Goal: Task Accomplishment & Management: Manage account settings

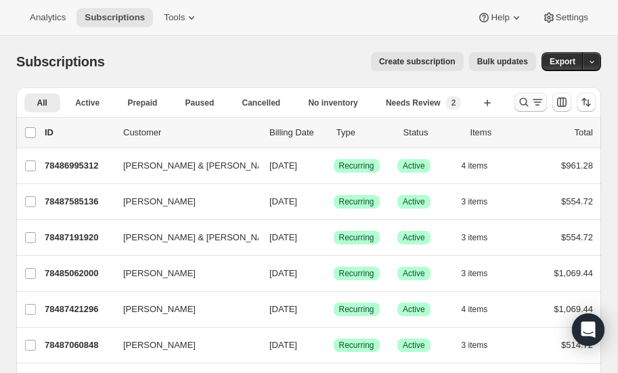
click at [522, 101] on icon "Search and filter results" at bounding box center [524, 102] width 14 height 14
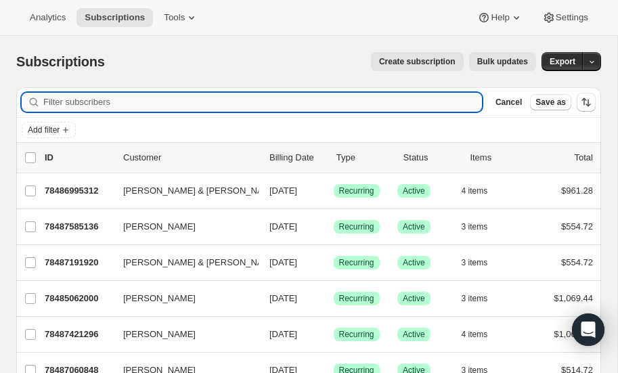
click at [135, 104] on input "Filter subscribers" at bounding box center [262, 102] width 438 height 19
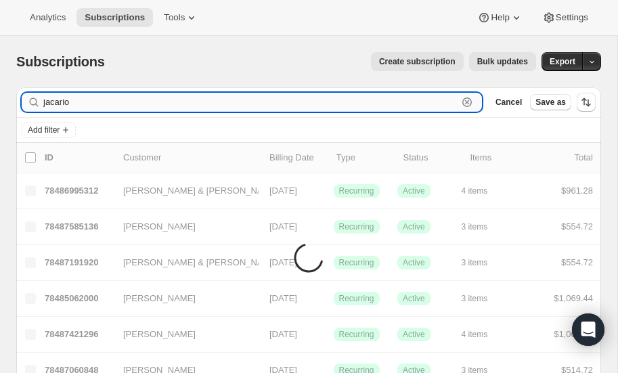
click at [118, 106] on input "jacario" at bounding box center [250, 102] width 414 height 19
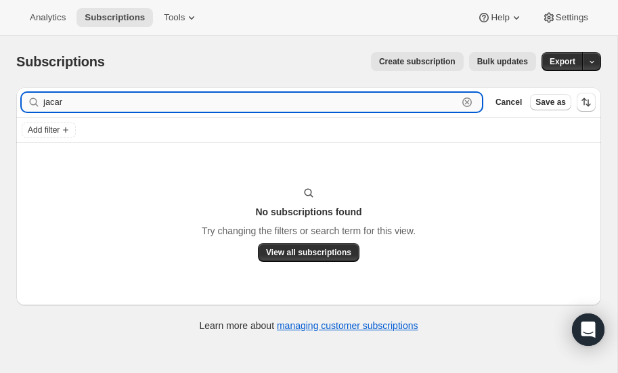
click at [100, 101] on input "jacar" at bounding box center [250, 102] width 414 height 19
click at [108, 110] on input "jacarino" at bounding box center [250, 102] width 414 height 19
type input "jaccarino"
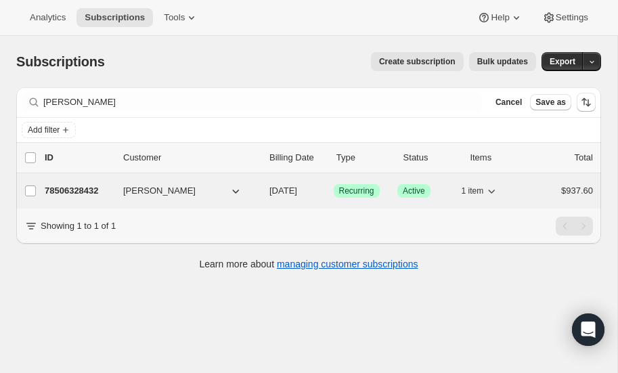
click at [66, 186] on p "78506328432" at bounding box center [79, 191] width 68 height 14
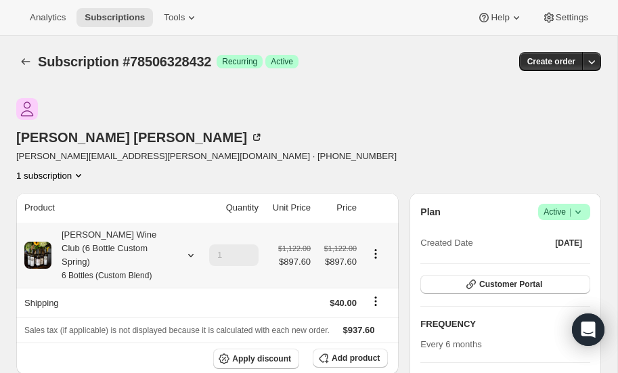
click at [189, 248] on icon at bounding box center [191, 255] width 14 height 14
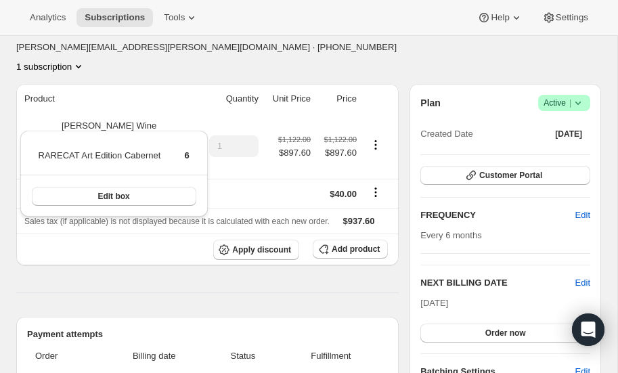
scroll to position [112, 0]
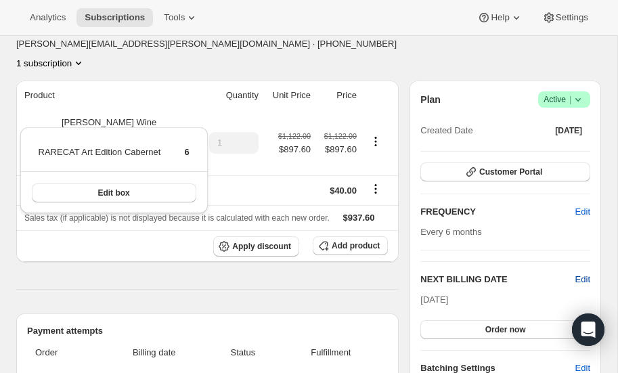
click at [581, 273] on span "Edit" at bounding box center [582, 280] width 15 height 14
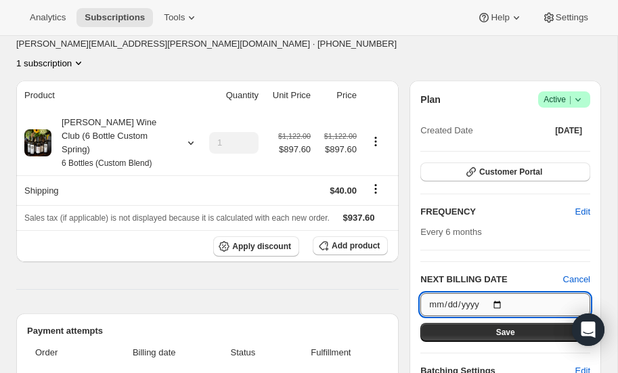
click at [499, 293] on input "[DATE]" at bounding box center [505, 304] width 170 height 23
type input "2026-08-15"
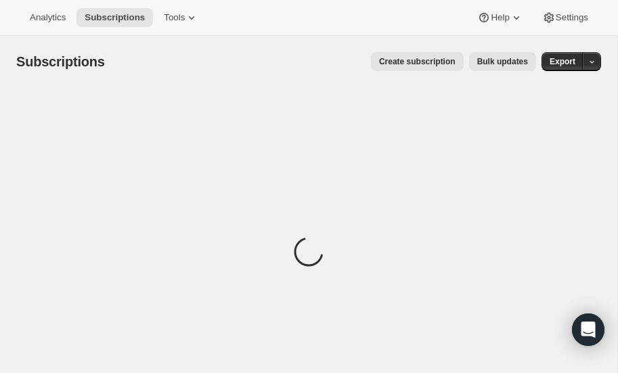
click at [175, 158] on div "Loading" at bounding box center [308, 253] width 585 height 333
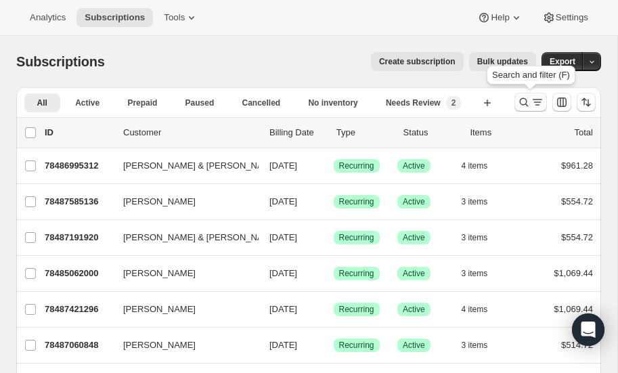
click at [526, 100] on icon "Search and filter results" at bounding box center [524, 102] width 9 height 9
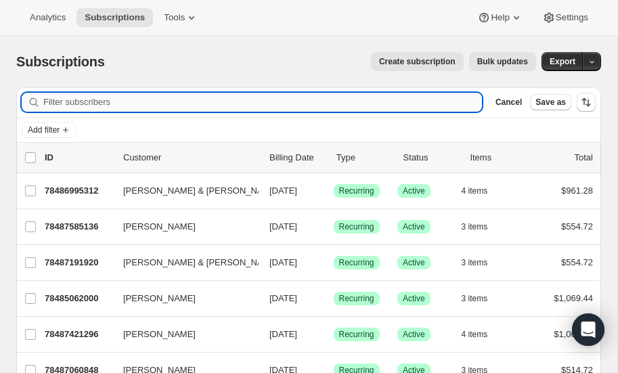
click at [118, 99] on input "Filter subscribers" at bounding box center [262, 102] width 438 height 19
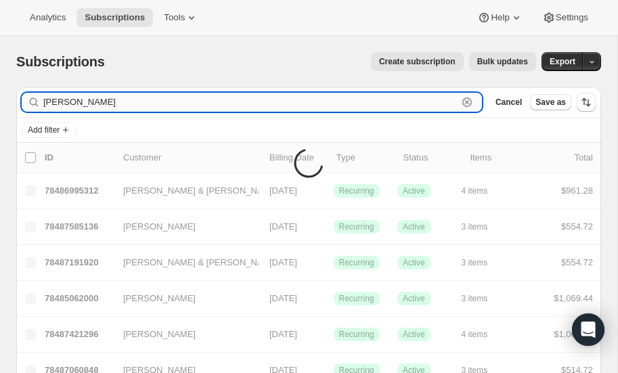
type input "jaccarino"
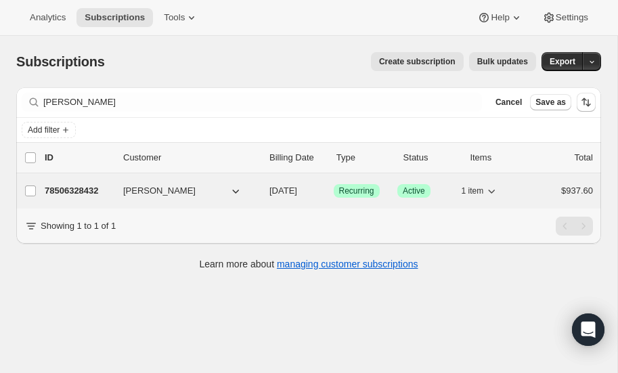
click at [77, 186] on p "78506328432" at bounding box center [79, 191] width 68 height 14
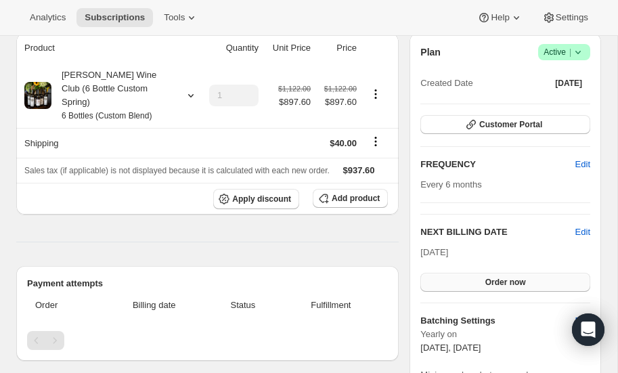
scroll to position [160, 0]
click at [585, 225] on span "Edit" at bounding box center [582, 232] width 15 height 14
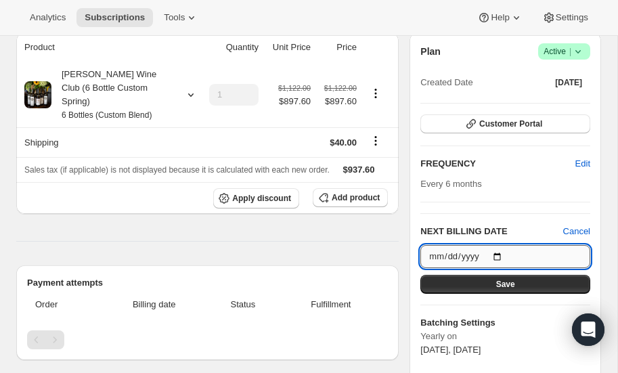
click at [497, 245] on input "2025-10-15" at bounding box center [505, 256] width 170 height 23
type input "2026-03-15"
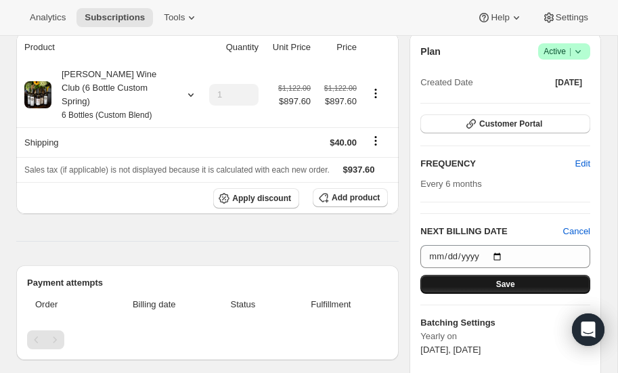
click at [485, 275] on button "Save" at bounding box center [505, 284] width 170 height 19
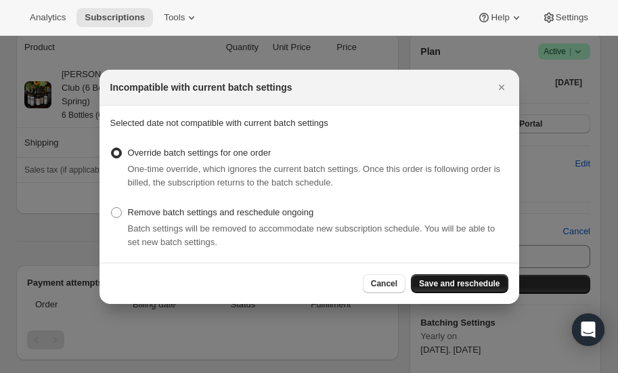
click at [442, 281] on span "Save and reschedule" at bounding box center [459, 283] width 81 height 11
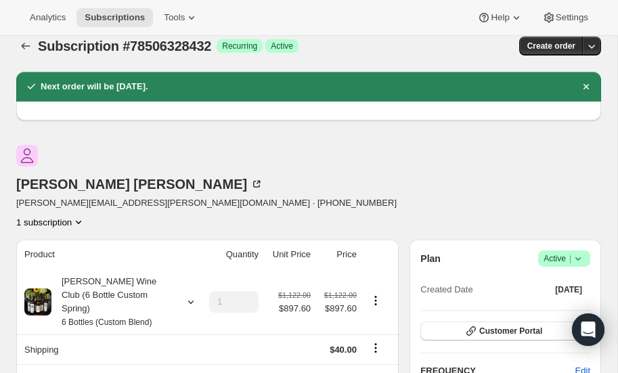
scroll to position [14, 0]
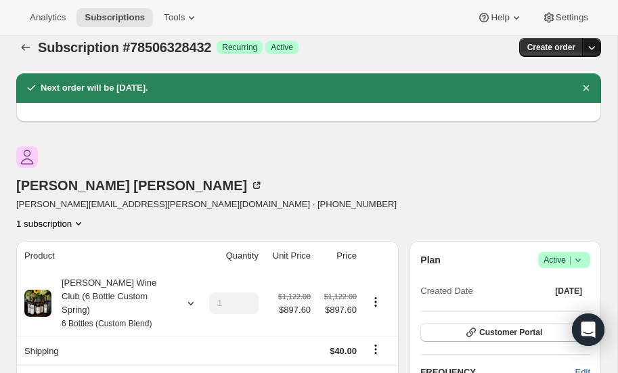
click at [592, 45] on icon "button" at bounding box center [592, 48] width 14 height 14
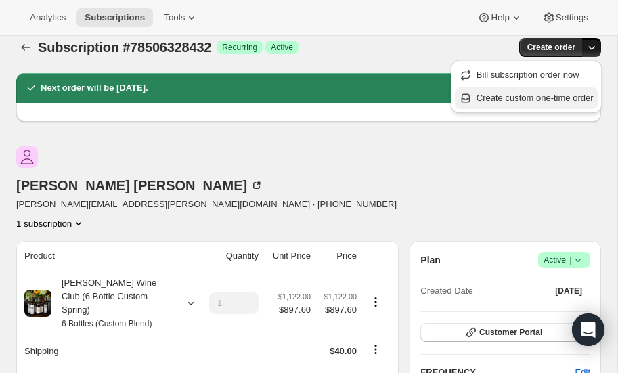
click at [532, 99] on span "Create custom one-time order" at bounding box center [534, 98] width 117 height 10
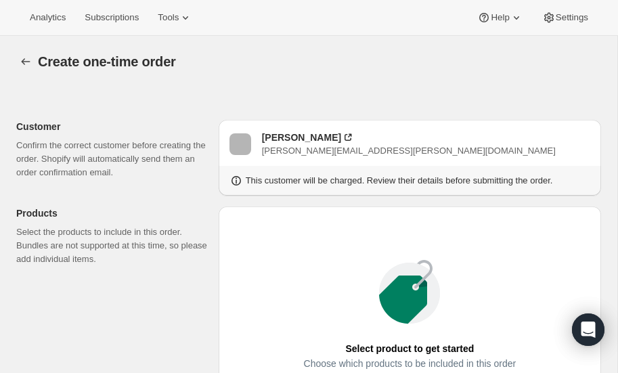
radio input "true"
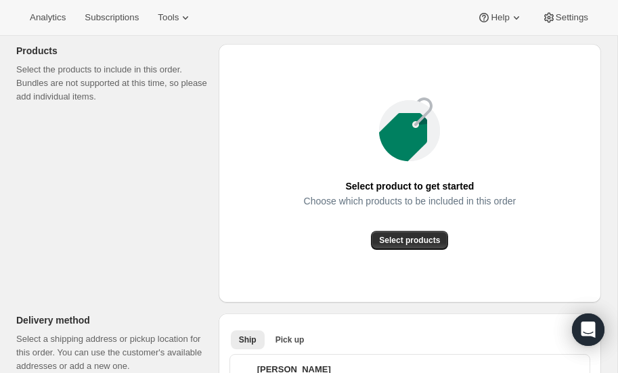
scroll to position [166, 0]
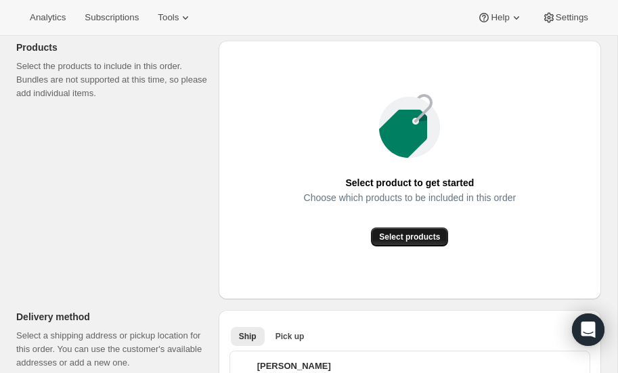
click at [396, 238] on span "Select products" at bounding box center [409, 236] width 61 height 11
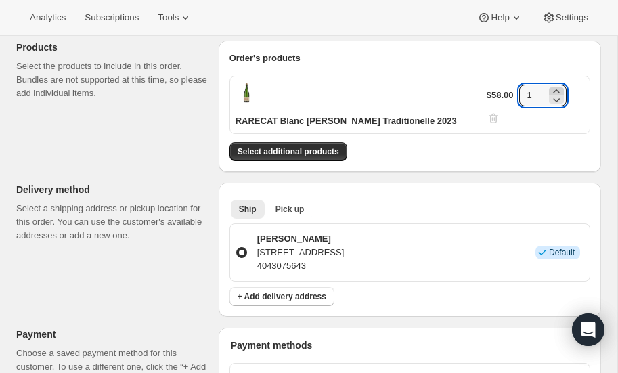
click at [556, 85] on icon at bounding box center [556, 92] width 14 height 14
type input "3"
click at [283, 146] on span "Select additional products" at bounding box center [289, 151] width 102 height 11
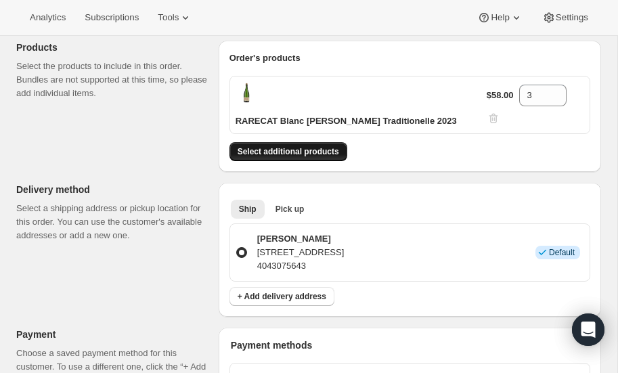
click at [277, 146] on span "Select additional products" at bounding box center [289, 151] width 102 height 11
click at [269, 146] on span "Select additional products" at bounding box center [289, 151] width 102 height 11
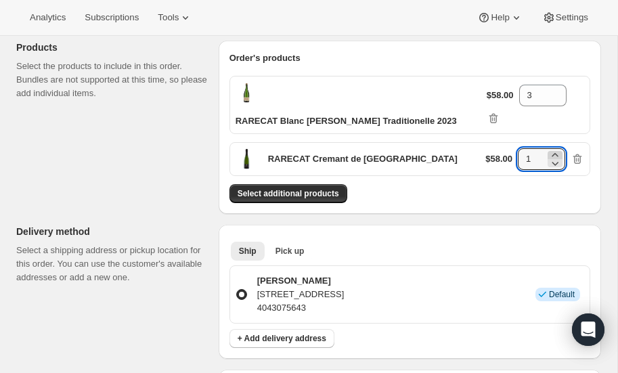
click at [557, 148] on icon at bounding box center [555, 155] width 14 height 14
type input "3"
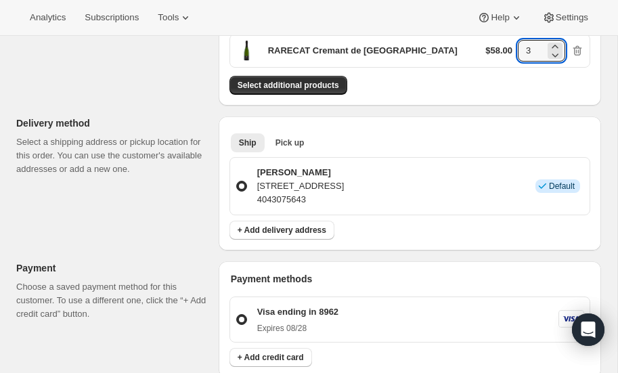
scroll to position [275, 0]
click at [294, 137] on span "Pick up" at bounding box center [289, 142] width 29 height 11
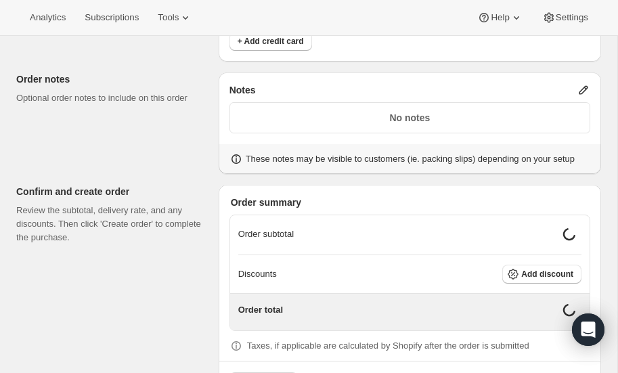
scroll to position [646, 0]
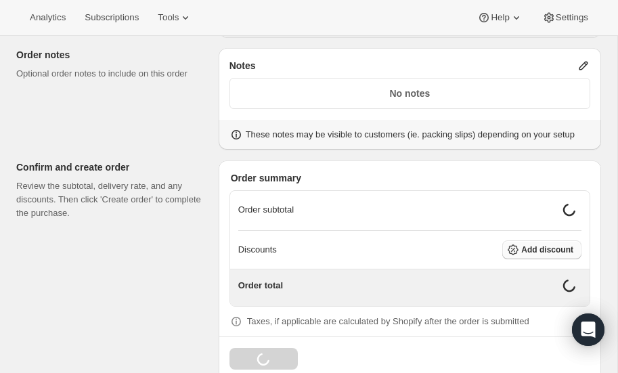
click at [545, 244] on span "Add discount" at bounding box center [547, 249] width 52 height 11
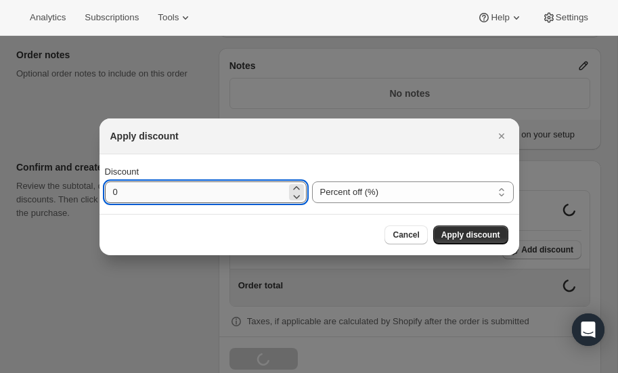
click at [190, 189] on input "0" at bounding box center [195, 192] width 181 height 22
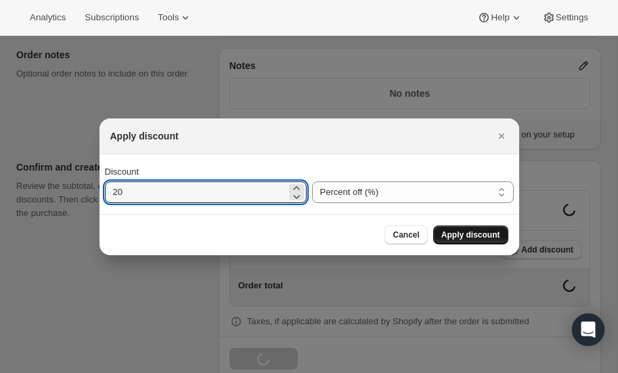
type input "20"
click at [478, 232] on span "Apply discount" at bounding box center [470, 234] width 59 height 11
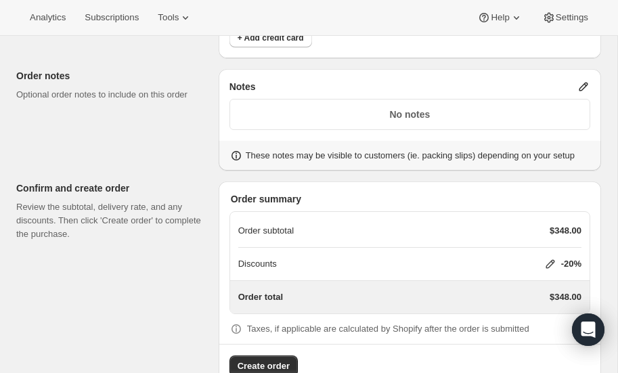
scroll to position [631, 0]
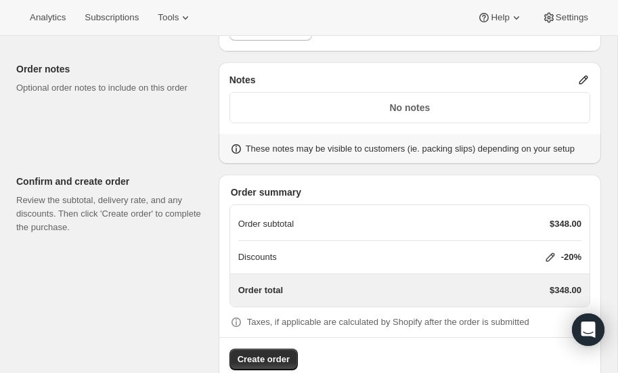
click at [552, 253] on icon at bounding box center [549, 257] width 9 height 9
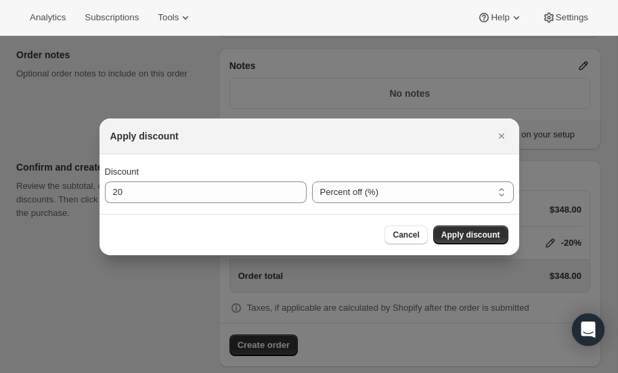
scroll to position [0, 0]
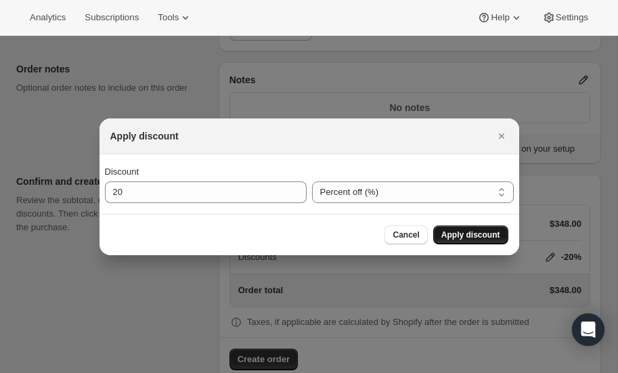
click at [461, 233] on span "Apply discount" at bounding box center [470, 234] width 59 height 11
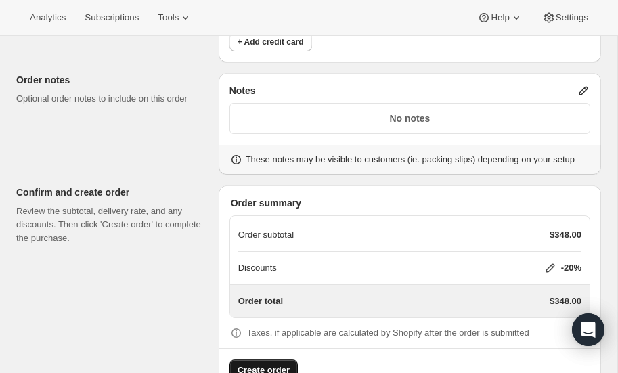
scroll to position [631, 0]
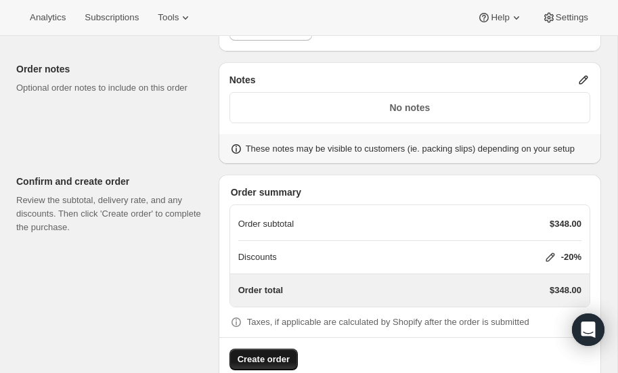
click at [261, 353] on span "Create order" at bounding box center [264, 360] width 52 height 14
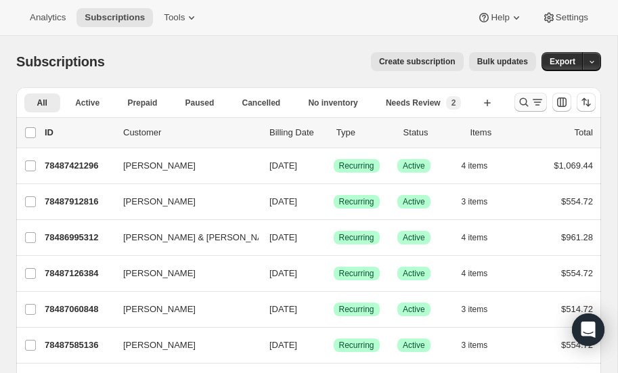
click at [522, 101] on icon "Search and filter results" at bounding box center [524, 102] width 14 height 14
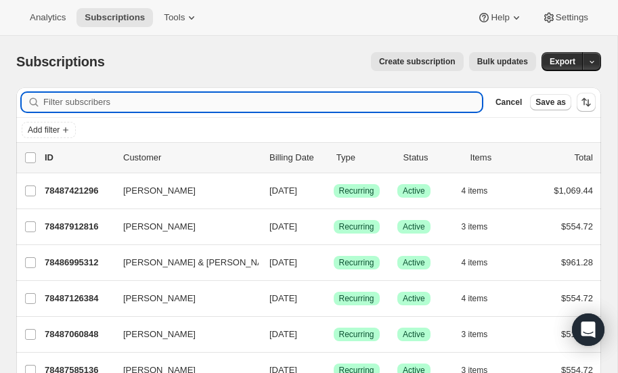
click at [122, 99] on input "Filter subscribers" at bounding box center [262, 102] width 438 height 19
click at [122, 102] on input "Filter subscribers" at bounding box center [262, 102] width 438 height 19
type input "jacc"
click at [113, 98] on input "Filter subscribers" at bounding box center [262, 102] width 438 height 19
type input "jacc"
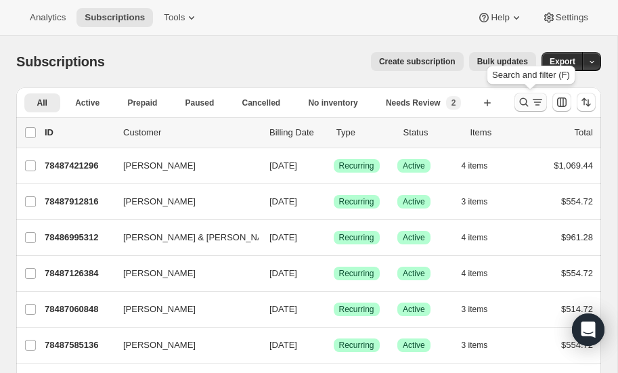
click at [525, 99] on icon "Search and filter results" at bounding box center [524, 102] width 14 height 14
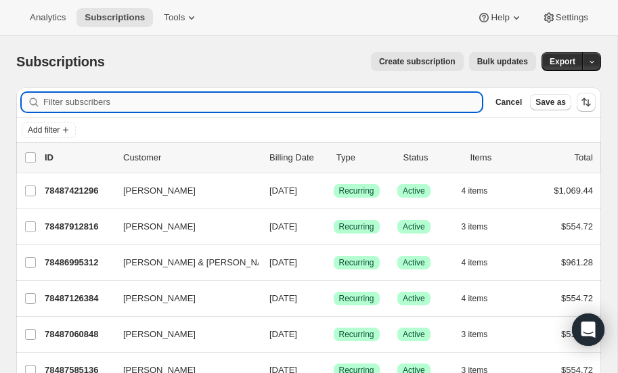
click at [151, 99] on input "Filter subscribers" at bounding box center [262, 102] width 438 height 19
type input "jacc"
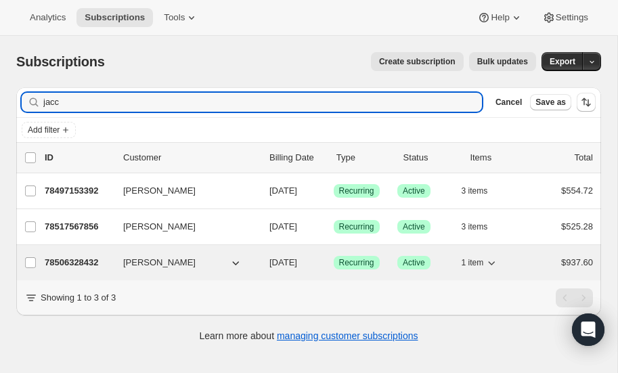
click at [71, 260] on p "78506328432" at bounding box center [79, 263] width 68 height 14
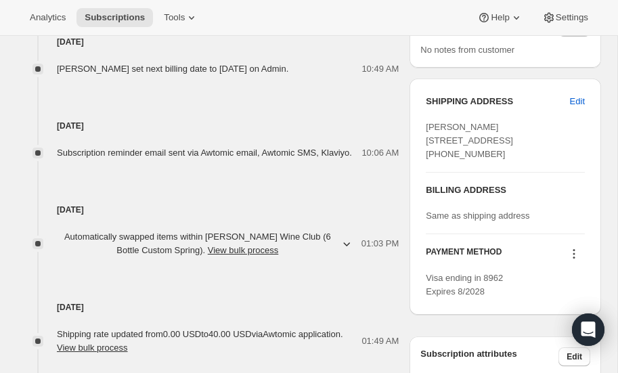
scroll to position [595, 0]
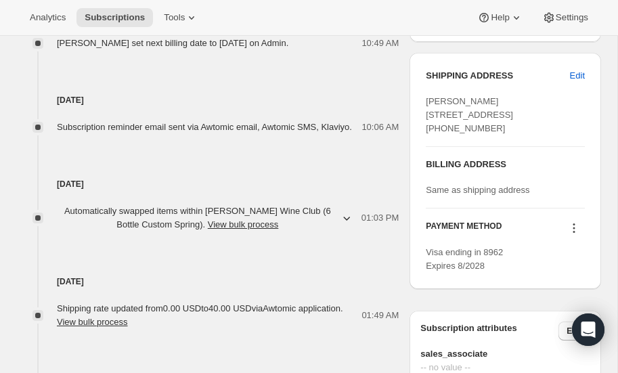
click at [571, 221] on icon at bounding box center [574, 228] width 14 height 14
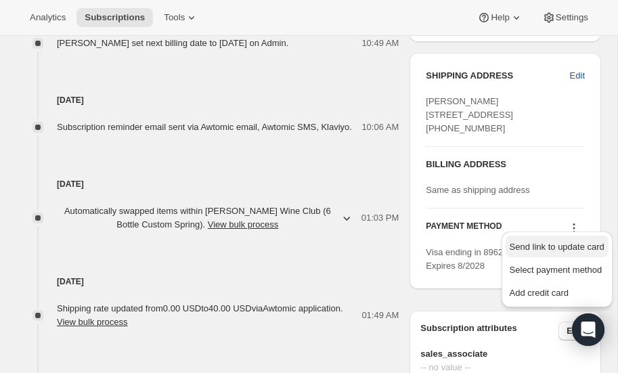
click at [553, 244] on span "Send link to update card" at bounding box center [557, 247] width 95 height 10
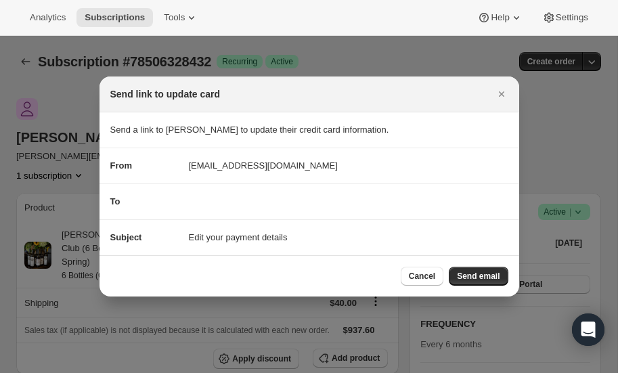
scroll to position [0, 0]
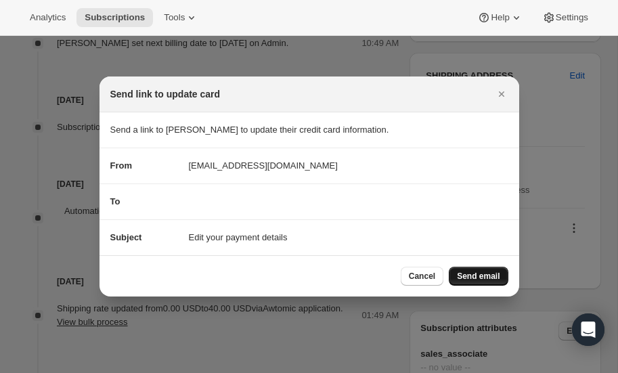
click at [474, 275] on span "Send email" at bounding box center [478, 276] width 43 height 11
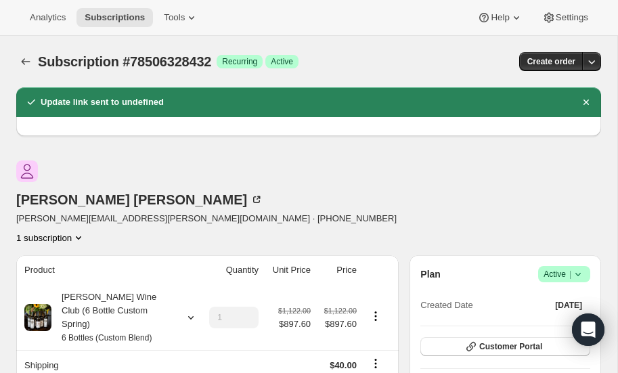
scroll to position [595, 0]
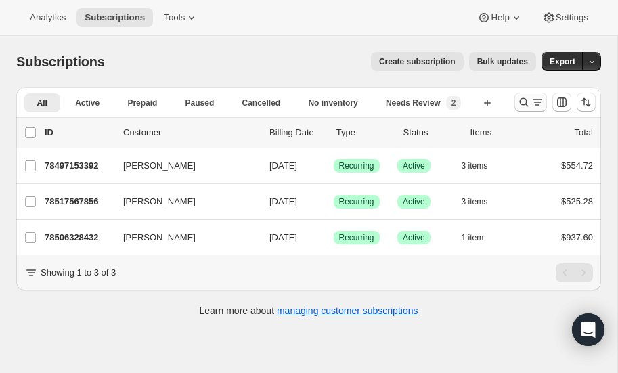
click at [524, 102] on icon "Search and filter results" at bounding box center [524, 102] width 14 height 14
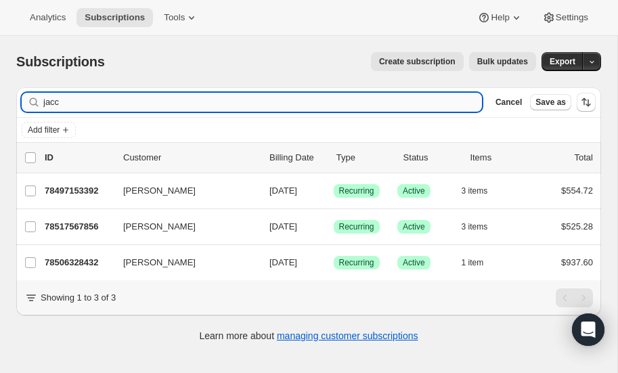
click at [133, 105] on input "jacc" at bounding box center [262, 102] width 438 height 19
type input "j"
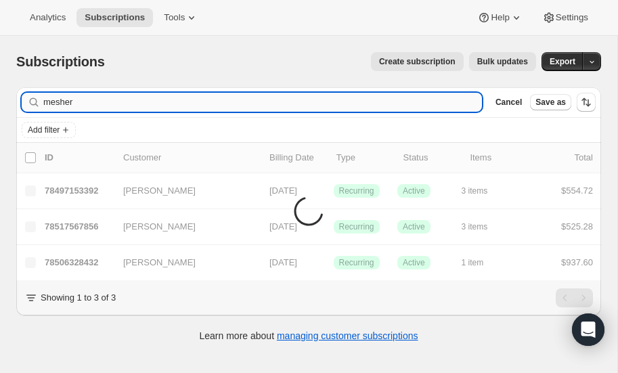
type input "mesher"
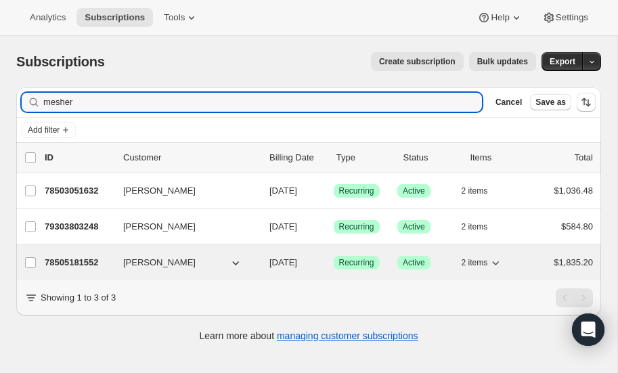
click at [76, 256] on p "78505181552" at bounding box center [79, 263] width 68 height 14
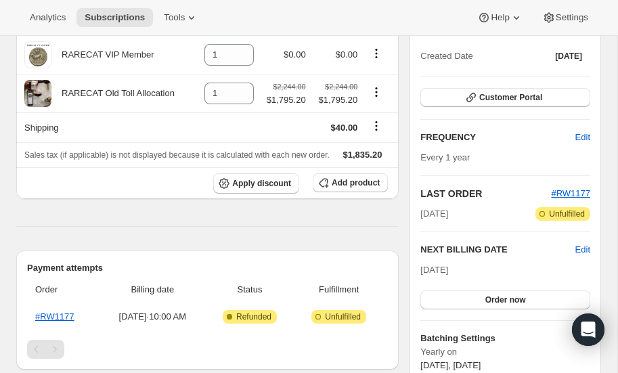
scroll to position [156, 0]
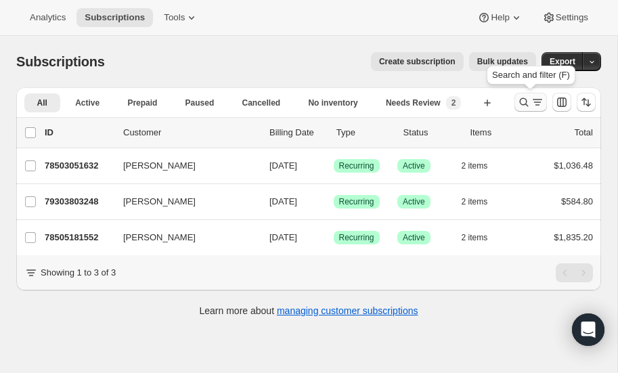
click at [520, 102] on icon "Search and filter results" at bounding box center [524, 102] width 9 height 9
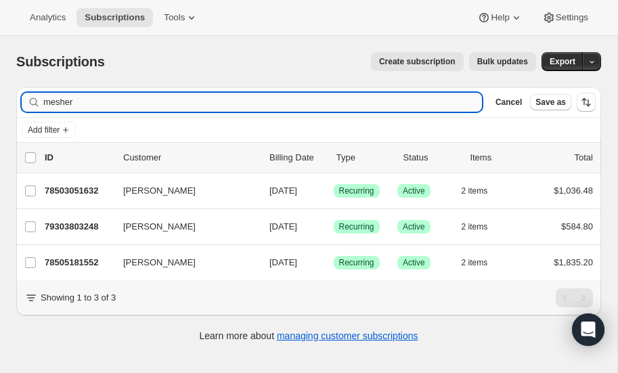
click at [183, 98] on input "mesher" at bounding box center [262, 102] width 438 height 19
type input "m"
type input "[PERSON_NAME]"
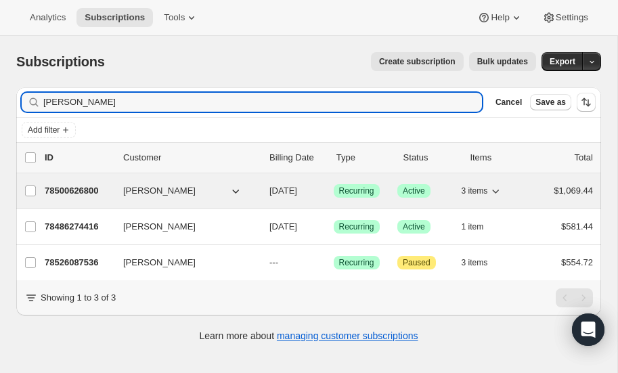
click at [75, 184] on p "78500626800" at bounding box center [79, 191] width 68 height 14
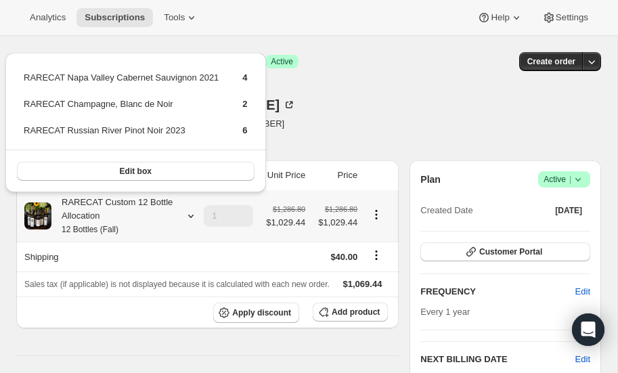
click at [189, 214] on icon at bounding box center [191, 216] width 14 height 14
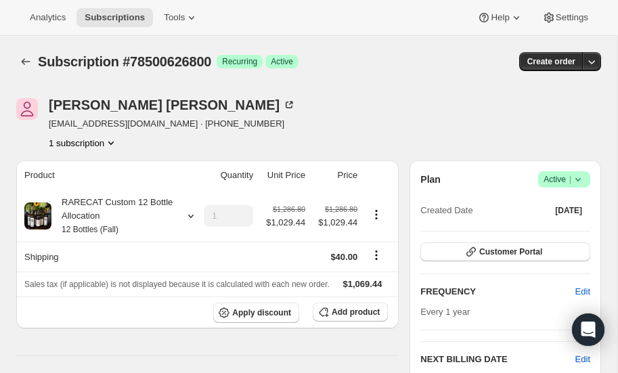
click at [581, 176] on icon at bounding box center [578, 180] width 14 height 14
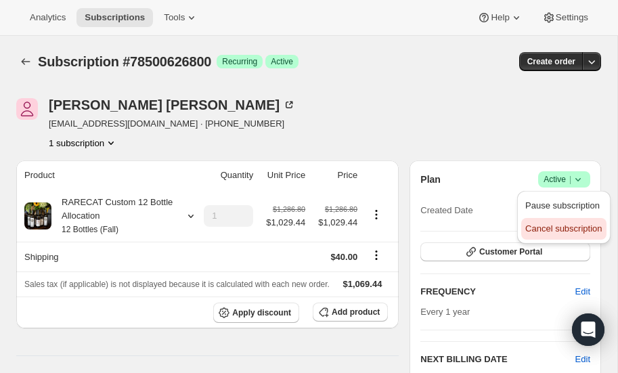
click at [544, 226] on span "Cancel subscription" at bounding box center [563, 228] width 76 height 10
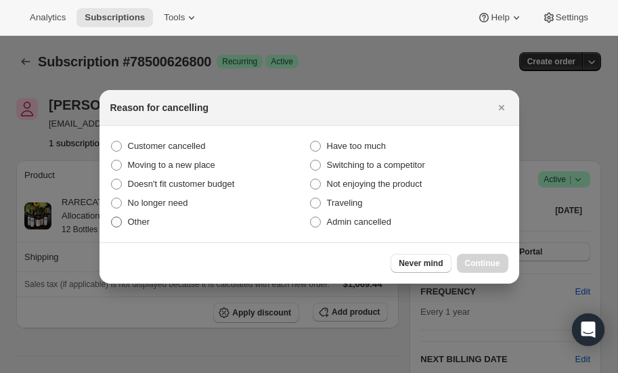
click at [114, 221] on span ":r76:" at bounding box center [116, 222] width 11 height 11
click at [112, 217] on input "Other" at bounding box center [111, 217] width 1 height 1
radio input "true"
click at [491, 261] on span "Continue" at bounding box center [482, 263] width 35 height 11
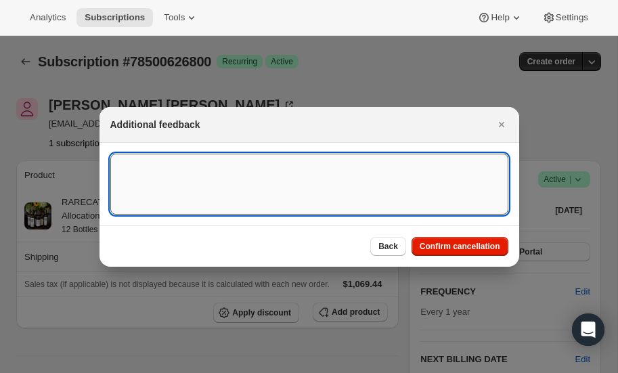
click at [190, 184] on textarea ":r76:" at bounding box center [309, 184] width 398 height 61
type textarea "changeing"
type textarea "changing to 6 btls 2x year."
click at [447, 245] on span "Confirm cancellation" at bounding box center [460, 246] width 81 height 11
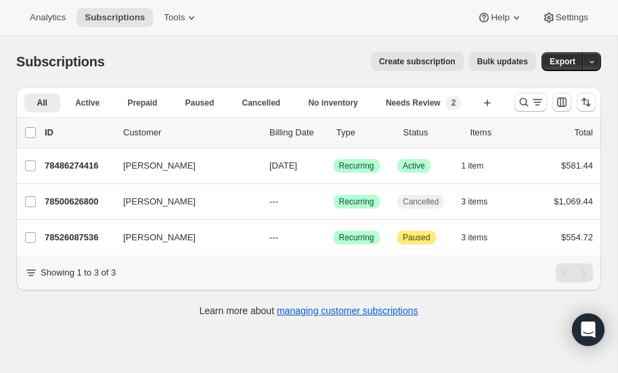
click at [442, 62] on span "Create subscription" at bounding box center [417, 61] width 76 height 11
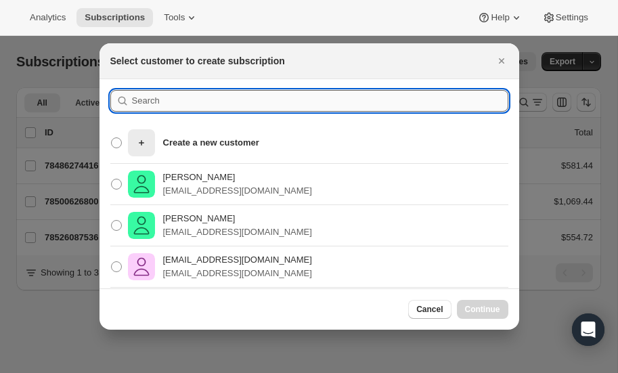
click at [182, 97] on input ":rcs:" at bounding box center [320, 101] width 376 height 22
type input "tom"
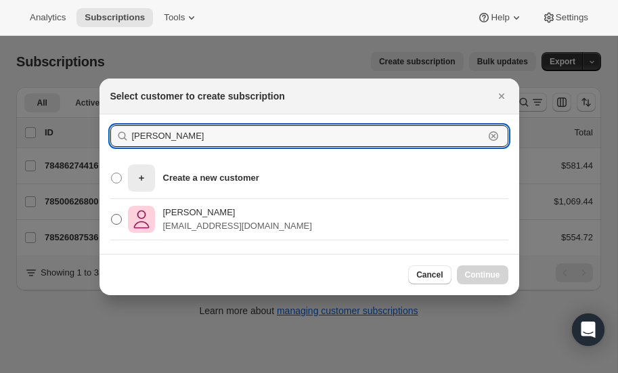
type input "Tom chambers"
click at [114, 219] on span ":rcs:" at bounding box center [116, 219] width 11 height 11
click at [112, 215] on input "Tom Chambers gatorsjax@gmail.com" at bounding box center [111, 214] width 1 height 1
radio input "true"
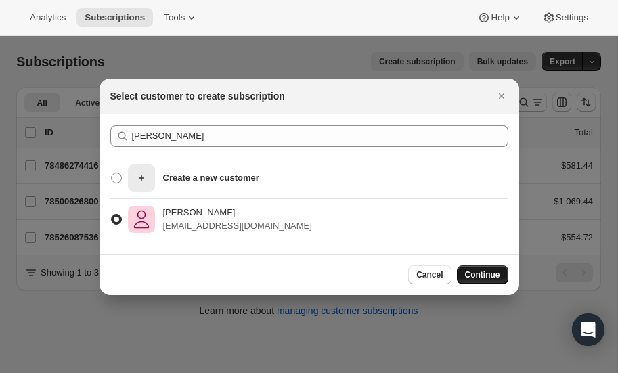
click at [487, 268] on button "Continue" at bounding box center [482, 274] width 51 height 19
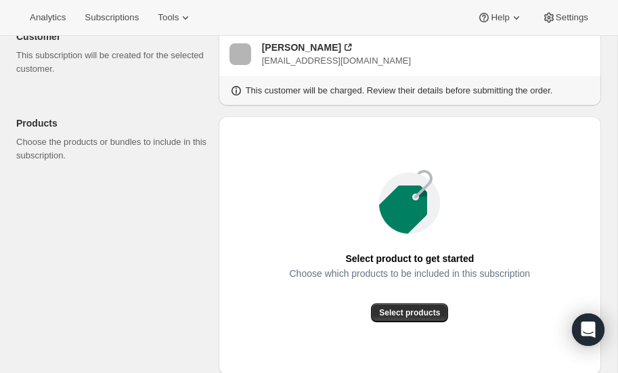
scroll to position [159, 0]
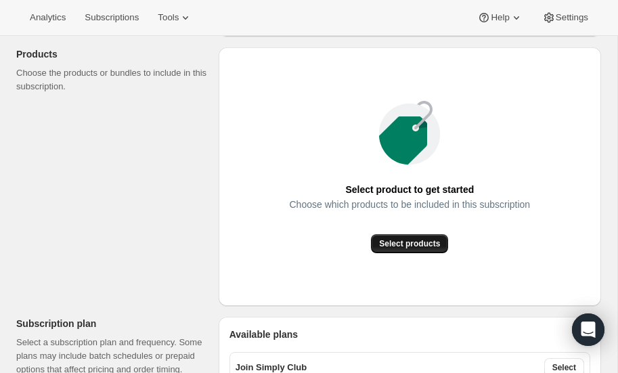
click at [410, 238] on span "Select products" at bounding box center [409, 243] width 61 height 11
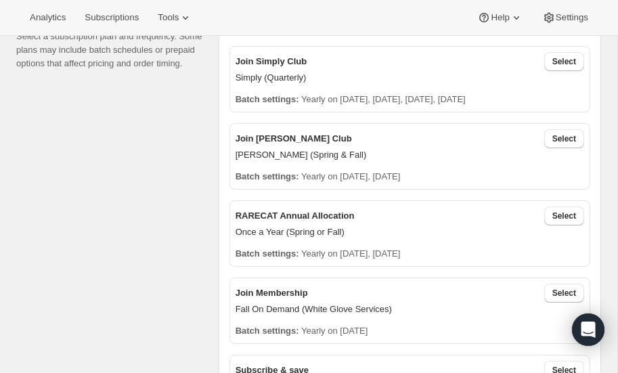
scroll to position [314, 0]
click at [554, 135] on span "Select" at bounding box center [564, 138] width 24 height 11
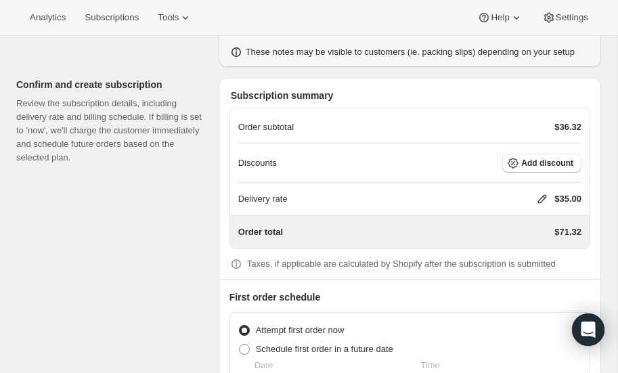
scroll to position [1201, 0]
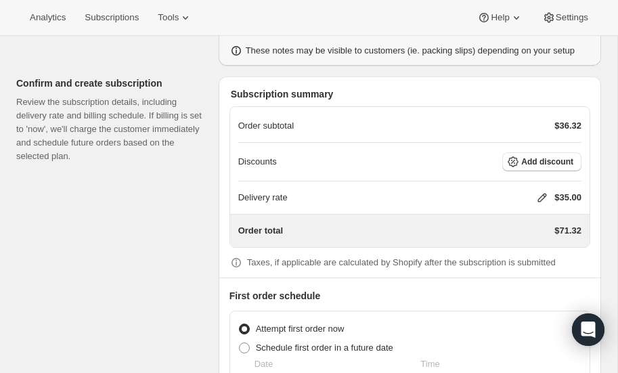
click at [536, 191] on icon at bounding box center [542, 198] width 14 height 14
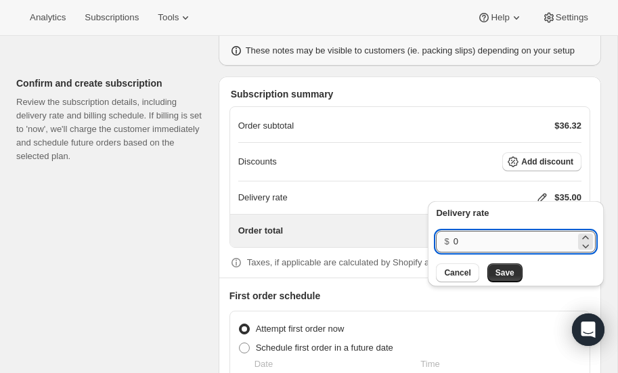
click at [501, 243] on input "0" at bounding box center [514, 242] width 122 height 22
type input "40"
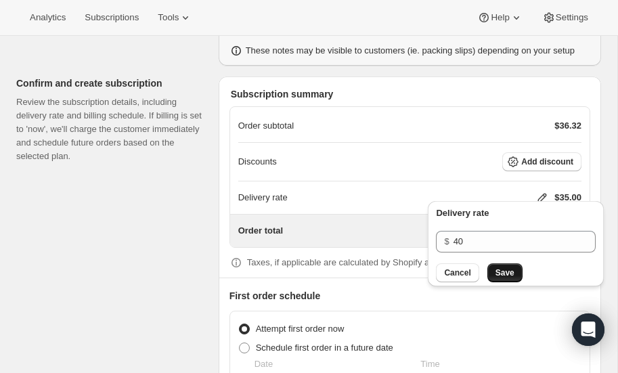
click at [502, 269] on span "Save" at bounding box center [504, 272] width 19 height 11
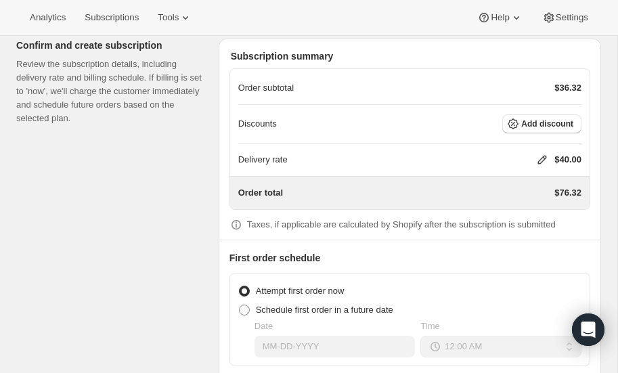
scroll to position [1298, 0]
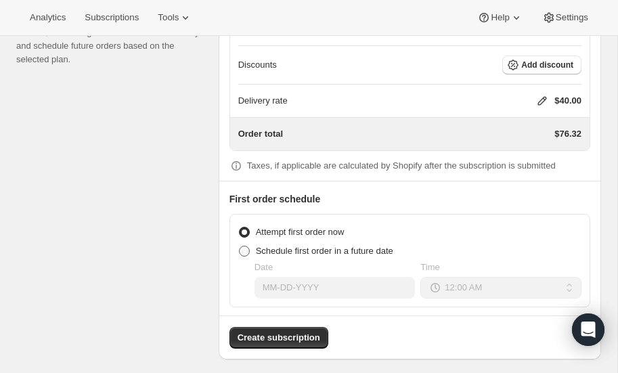
click at [246, 246] on span at bounding box center [244, 251] width 11 height 11
click at [240, 246] on input "Schedule first order in a future date" at bounding box center [239, 246] width 1 height 1
radio input "true"
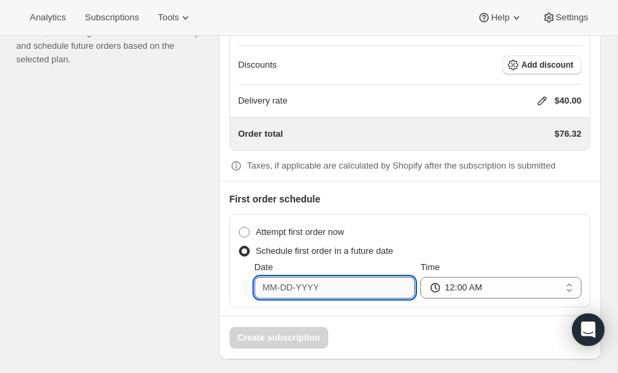
click at [318, 279] on input "Date" at bounding box center [334, 288] width 161 height 22
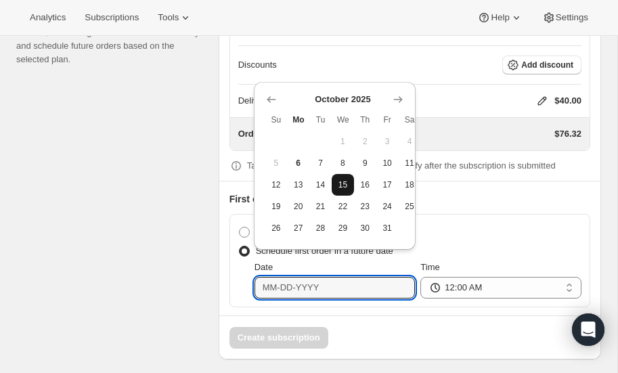
click at [343, 183] on span "15" at bounding box center [343, 184] width 12 height 11
type input "10-15-2025"
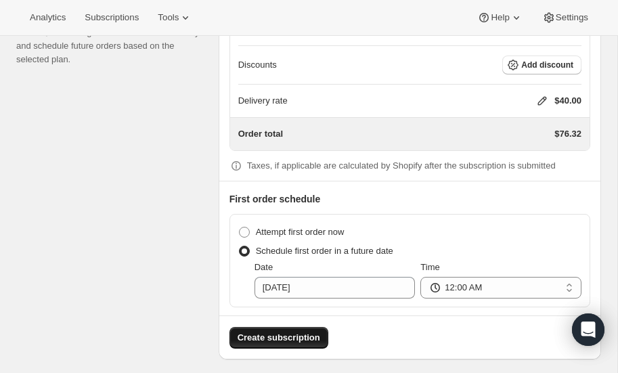
click at [275, 331] on span "Create subscription" at bounding box center [279, 338] width 83 height 14
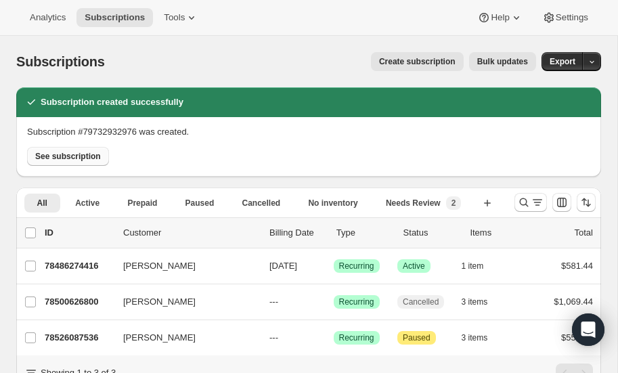
click at [61, 158] on span "See subscription" at bounding box center [68, 156] width 66 height 11
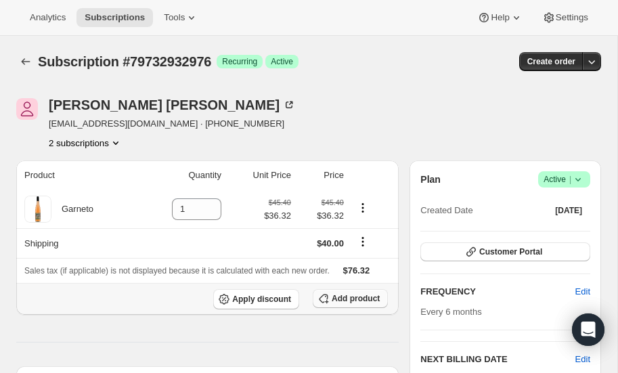
click at [352, 295] on span "Add product" at bounding box center [356, 298] width 48 height 11
click at [119, 137] on icon "Product actions" at bounding box center [116, 143] width 14 height 14
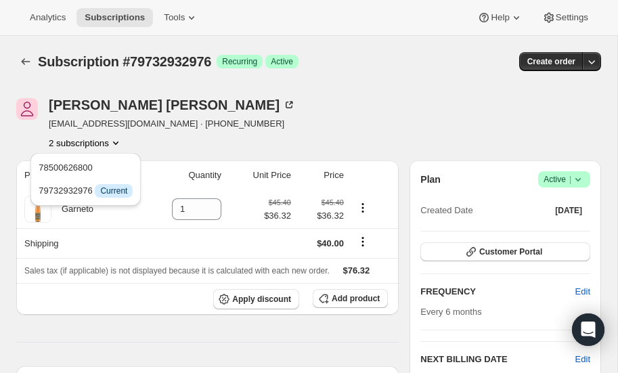
click at [118, 137] on icon "Product actions" at bounding box center [116, 143] width 14 height 14
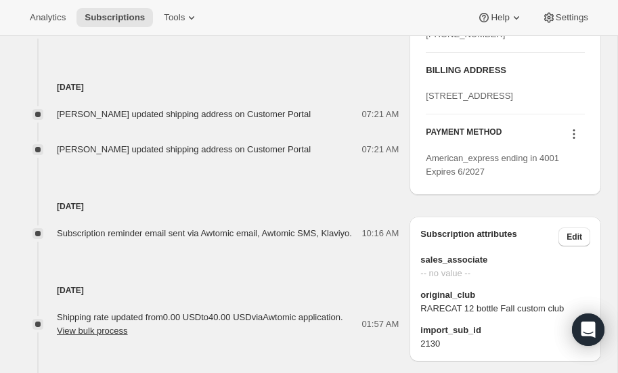
scroll to position [212, 0]
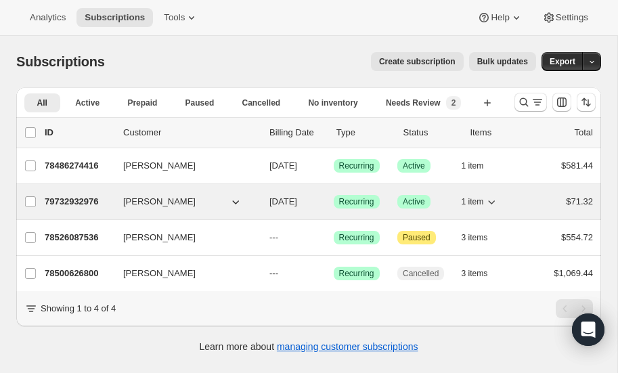
click at [78, 195] on p "79732932976" at bounding box center [79, 202] width 68 height 14
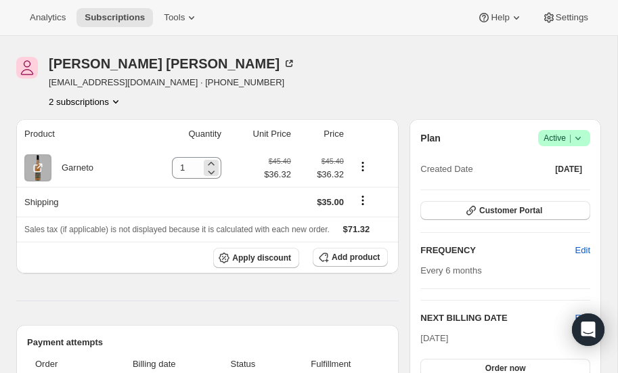
scroll to position [41, 0]
click at [357, 258] on span "Add product" at bounding box center [356, 257] width 48 height 11
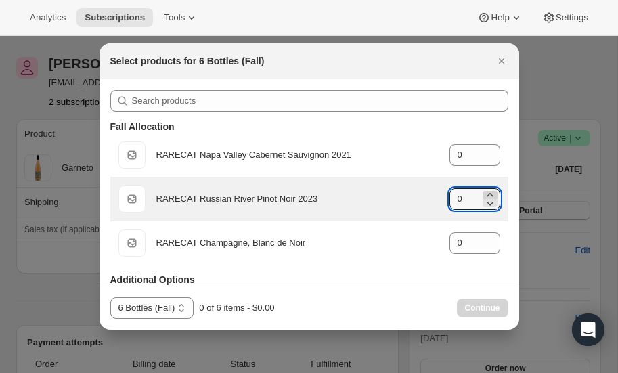
click at [489, 194] on icon ":rqv:" at bounding box center [490, 194] width 6 height 3
click at [489, 194] on icon ":rqv:" at bounding box center [490, 195] width 14 height 14
type input "3"
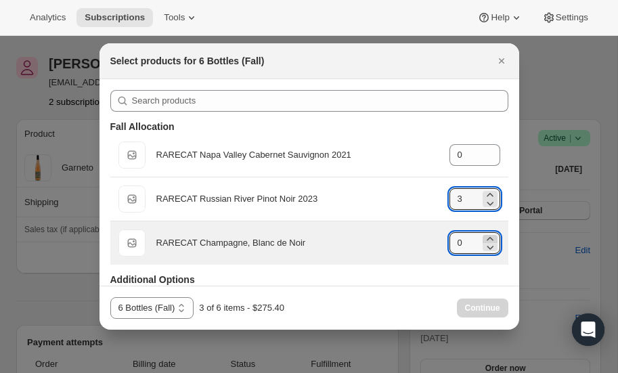
click at [491, 238] on icon ":rqv:" at bounding box center [490, 238] width 6 height 3
type input "1"
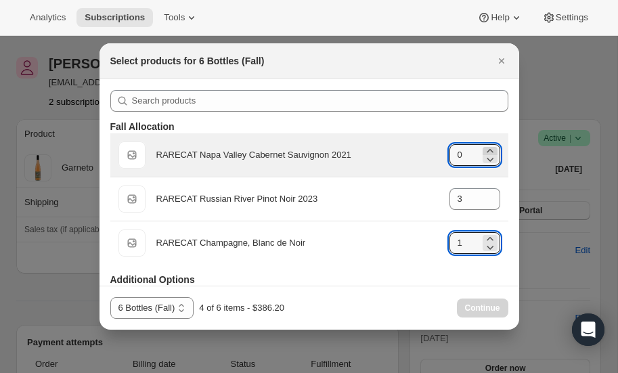
click at [488, 149] on icon ":rqv:" at bounding box center [490, 151] width 14 height 14
click at [486, 148] on icon ":rqv:" at bounding box center [490, 151] width 14 height 14
type input "2"
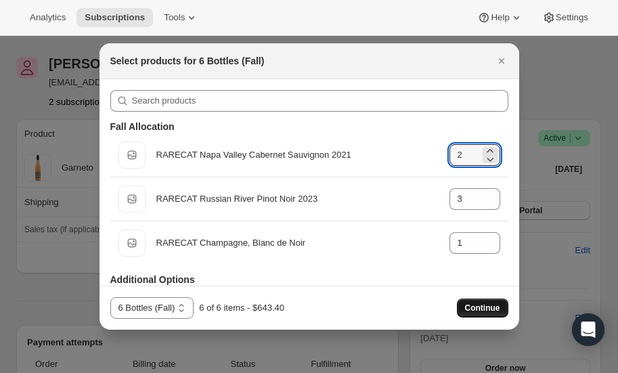
click at [478, 308] on span "Continue" at bounding box center [482, 307] width 35 height 11
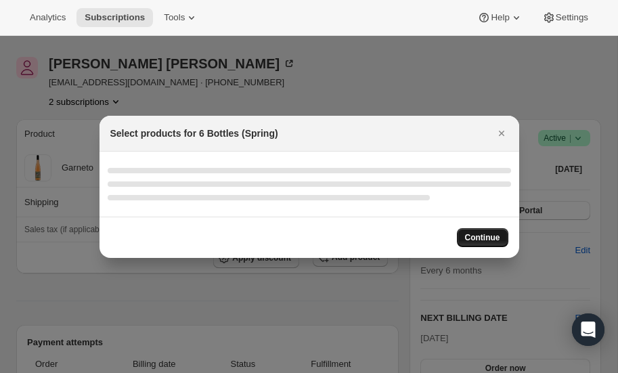
select select "gid://shopify/ProductVariant/52512797000048"
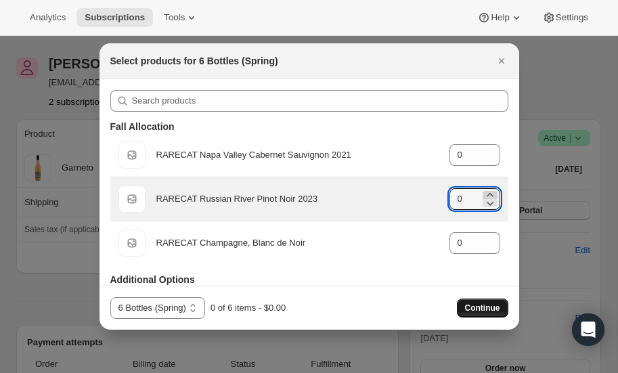
click at [489, 194] on icon ":rqv:" at bounding box center [490, 195] width 14 height 14
type input "4"
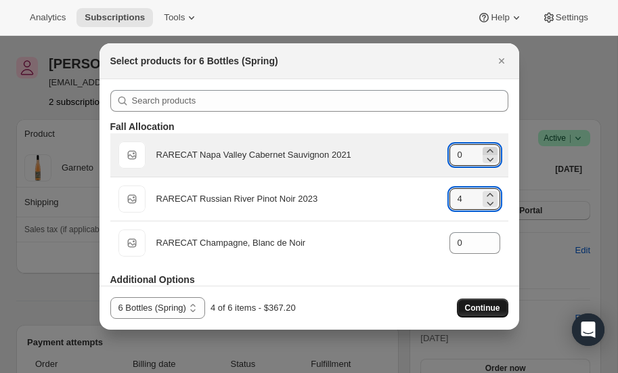
click at [489, 150] on icon ":rqv:" at bounding box center [490, 150] width 6 height 3
type input "1"
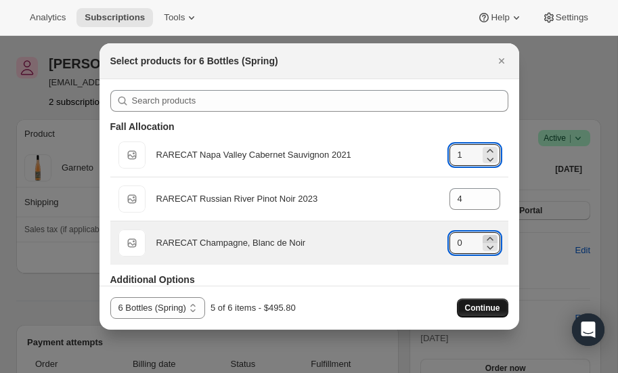
click at [491, 237] on icon ":rqv:" at bounding box center [490, 238] width 6 height 3
type input "1"
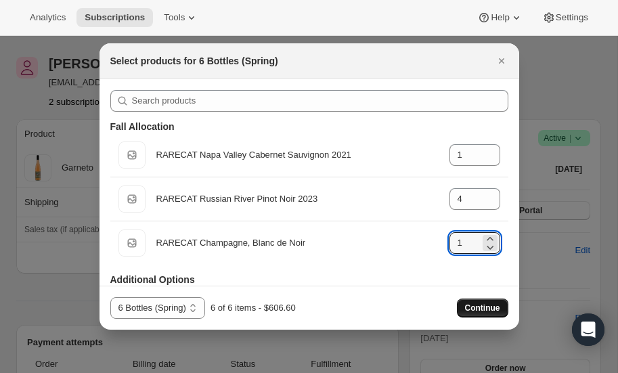
click at [485, 307] on span "Continue" at bounding box center [482, 307] width 35 height 11
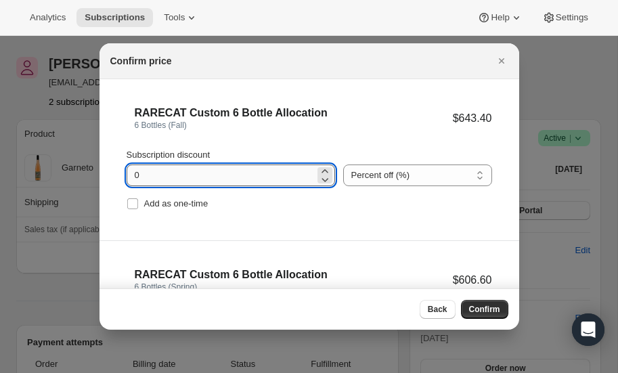
click at [205, 171] on input "0" at bounding box center [221, 175] width 188 height 22
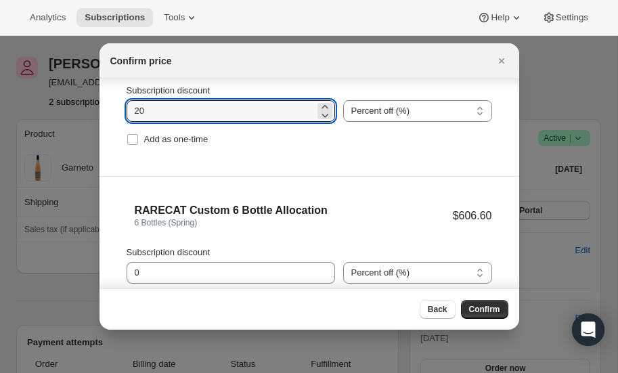
scroll to position [14, 0]
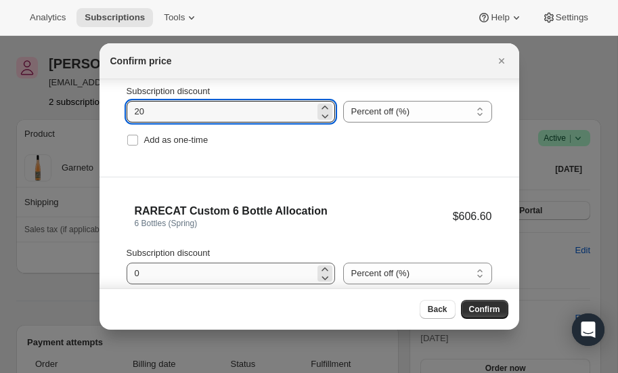
type input "20"
click at [195, 275] on input "0" at bounding box center [221, 274] width 188 height 22
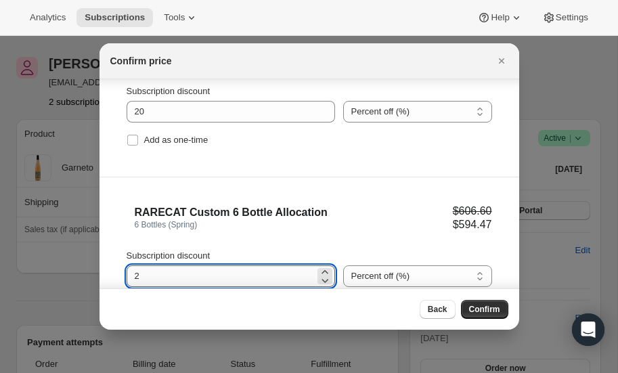
type input "20"
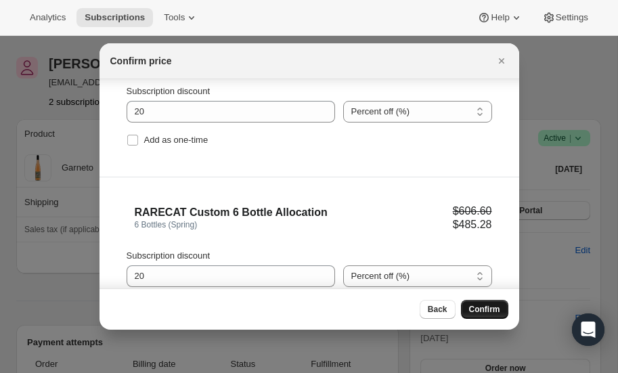
click at [480, 306] on span "Confirm" at bounding box center [484, 309] width 31 height 11
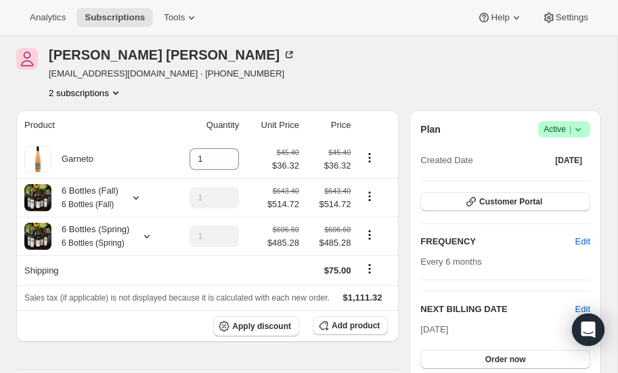
scroll to position [53, 0]
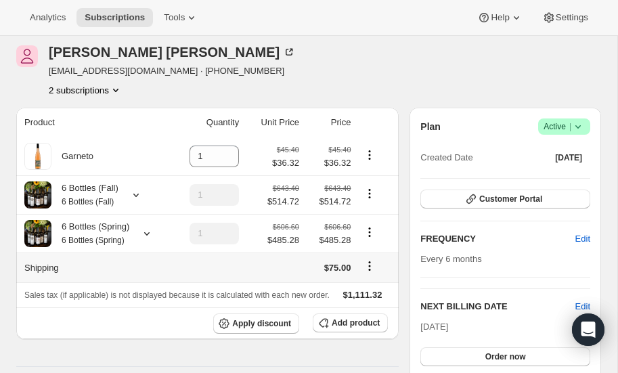
click at [372, 267] on icon "Shipping actions" at bounding box center [370, 266] width 14 height 14
click at [374, 287] on span "Edit shipping rate" at bounding box center [370, 292] width 68 height 10
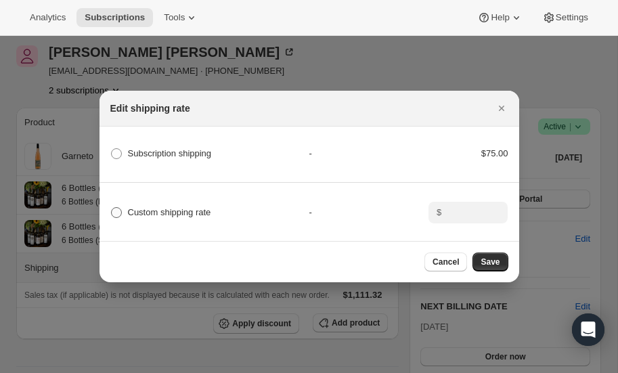
click at [120, 210] on span ":r108:" at bounding box center [116, 212] width 11 height 11
click at [112, 208] on input "Custom shipping rate" at bounding box center [111, 207] width 1 height 1
radio input "true"
click at [478, 220] on input ":r108:" at bounding box center [466, 213] width 42 height 22
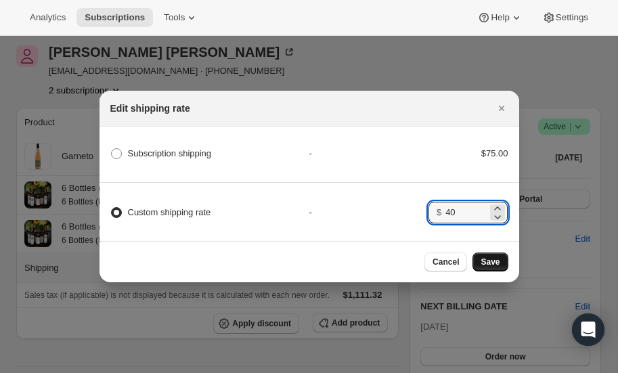
type input "40"
click at [480, 254] on button "Save" at bounding box center [489, 261] width 35 height 19
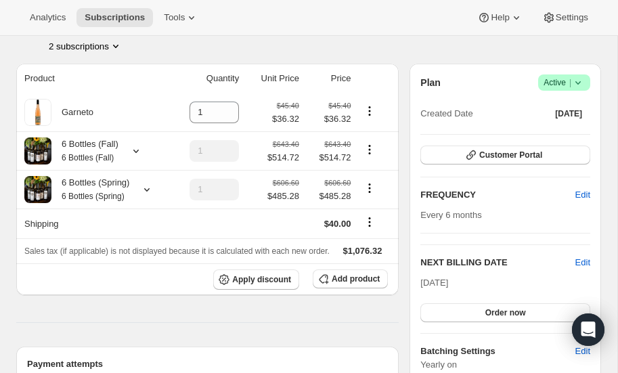
scroll to position [160, 0]
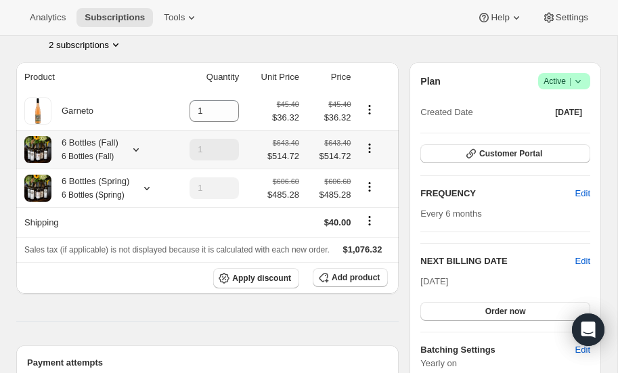
click at [134, 147] on icon at bounding box center [136, 150] width 14 height 14
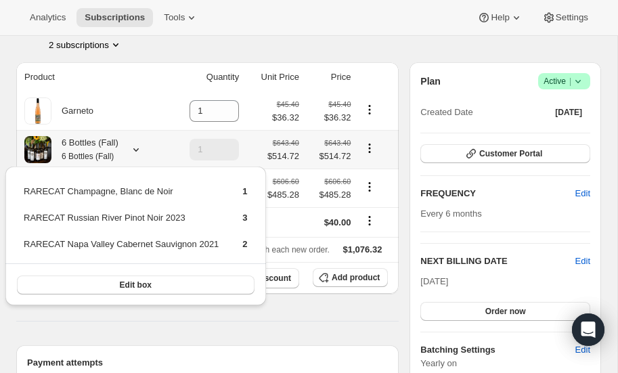
click at [134, 147] on icon at bounding box center [136, 150] width 14 height 14
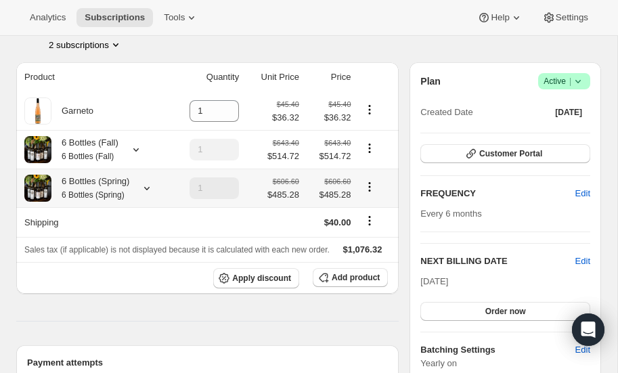
click at [370, 189] on icon "Product actions" at bounding box center [370, 190] width 2 height 2
click at [366, 233] on span "Remove" at bounding box center [371, 235] width 32 height 10
type input "0"
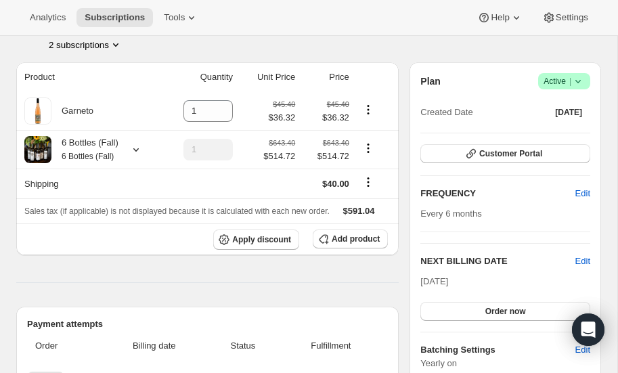
click at [117, 43] on icon "Product actions" at bounding box center [116, 45] width 14 height 14
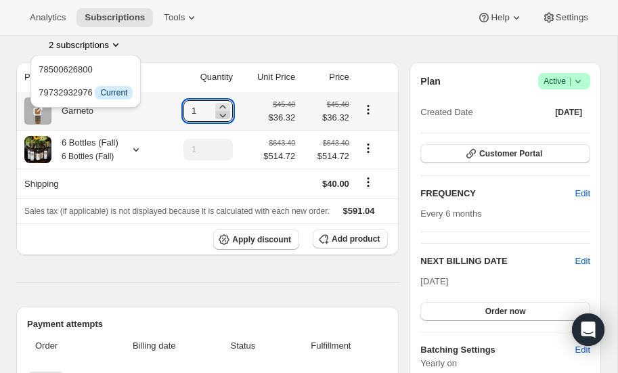
click at [226, 114] on icon at bounding box center [223, 115] width 14 height 14
type input "0"
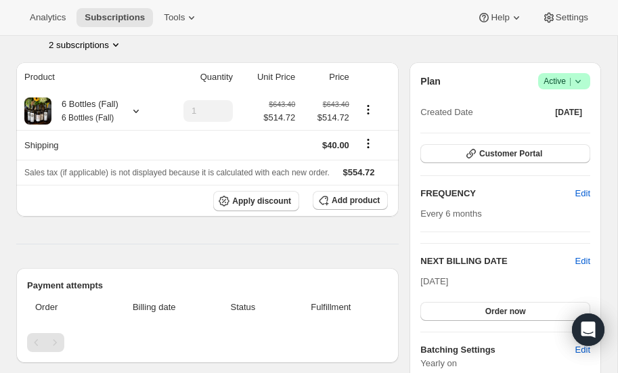
click at [116, 41] on icon "Product actions" at bounding box center [116, 45] width 14 height 14
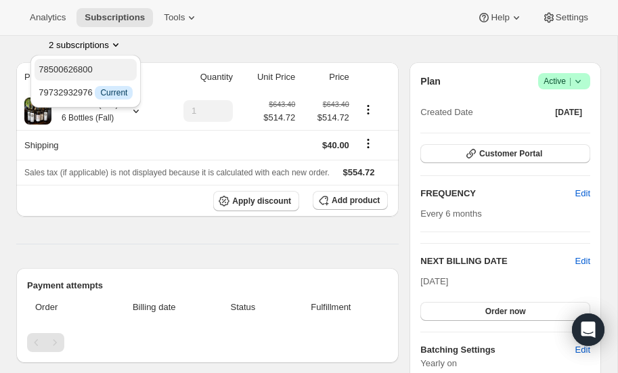
click at [96, 66] on span "78500626800" at bounding box center [86, 70] width 94 height 14
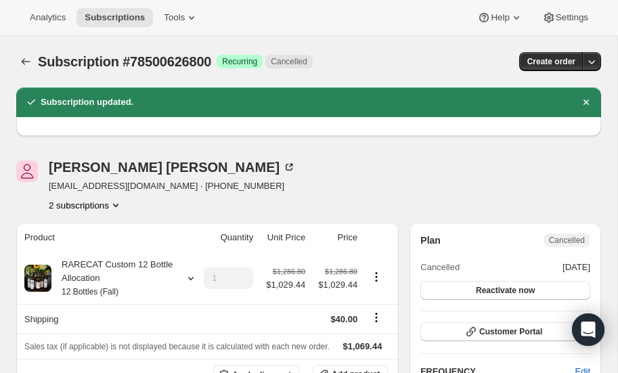
click at [116, 204] on icon "Product actions" at bounding box center [116, 205] width 14 height 14
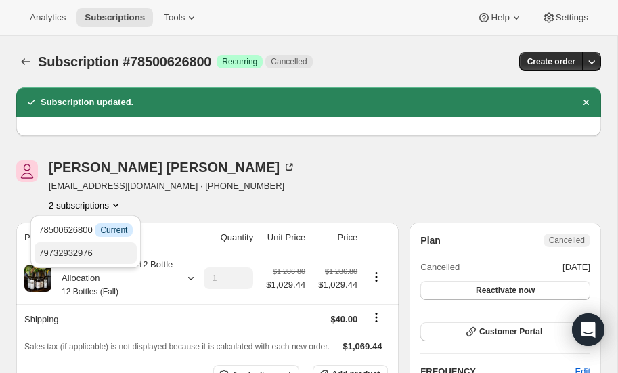
click at [85, 250] on span "79732932976" at bounding box center [66, 253] width 54 height 10
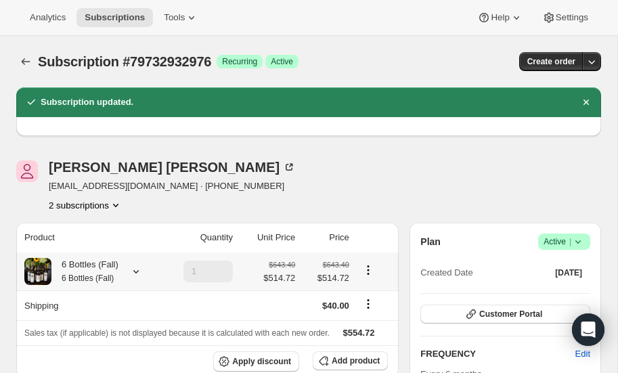
click at [134, 271] on icon at bounding box center [136, 272] width 14 height 14
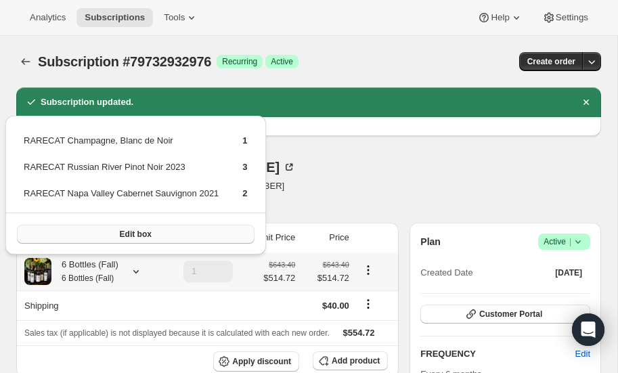
click at [135, 233] on span "Edit box" at bounding box center [136, 234] width 32 height 11
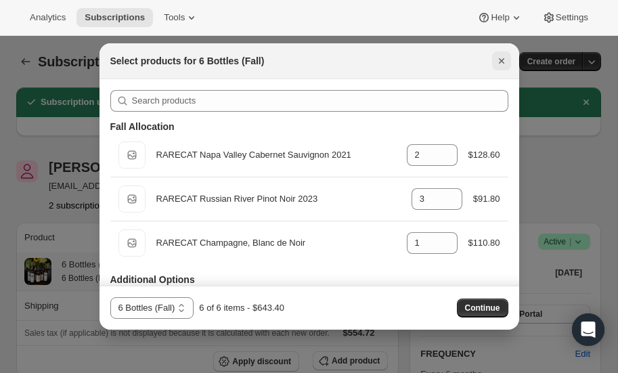
click at [499, 57] on icon "Close" at bounding box center [502, 61] width 14 height 14
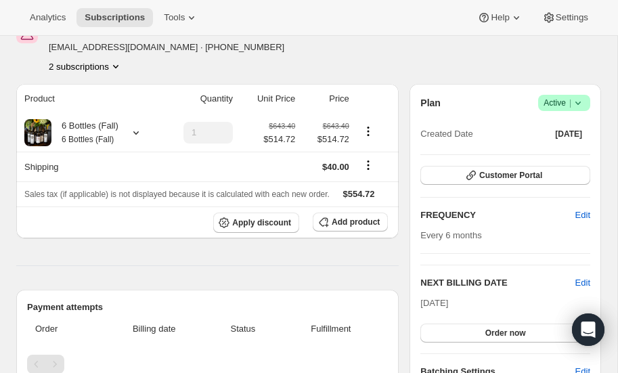
scroll to position [139, 0]
click at [584, 279] on span "Edit" at bounding box center [582, 283] width 15 height 14
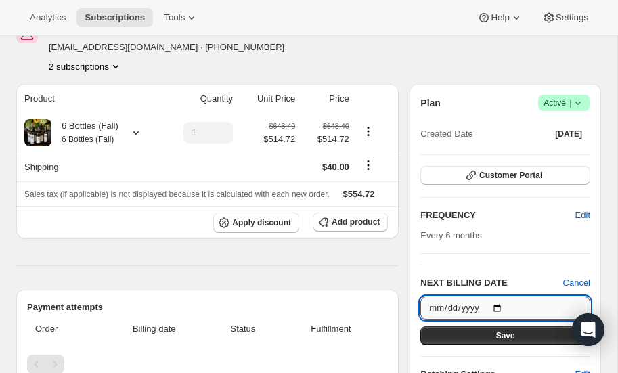
click at [500, 308] on input "2026-03-20" at bounding box center [505, 307] width 170 height 23
type input "2025-10-15"
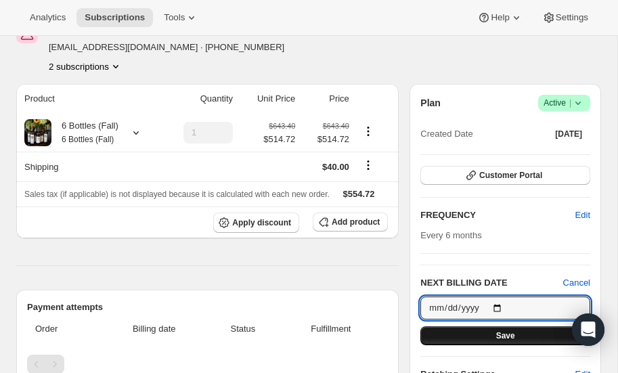
click at [501, 334] on span "Save" at bounding box center [505, 335] width 19 height 11
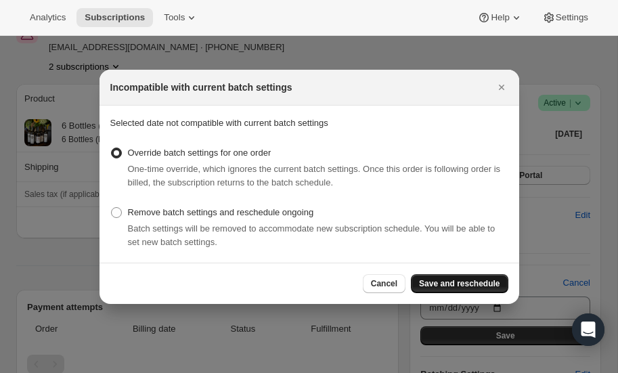
click at [457, 285] on span "Save and reschedule" at bounding box center [459, 283] width 81 height 11
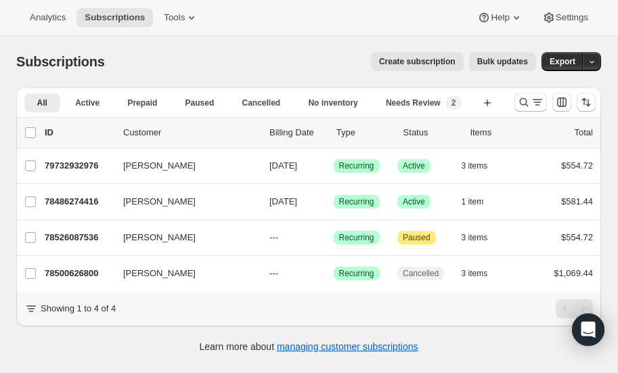
click at [436, 59] on span "Create subscription" at bounding box center [417, 61] width 76 height 11
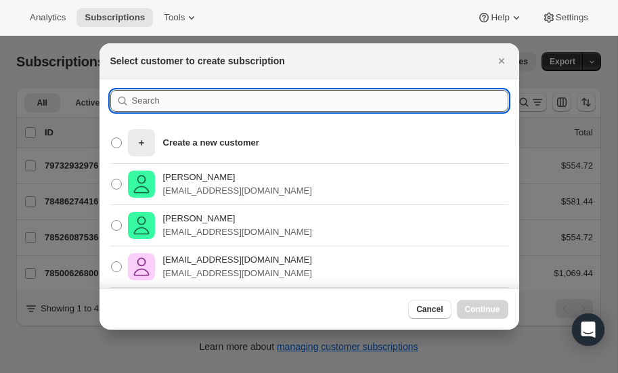
click at [158, 105] on input ":r1q5:" at bounding box center [320, 101] width 376 height 22
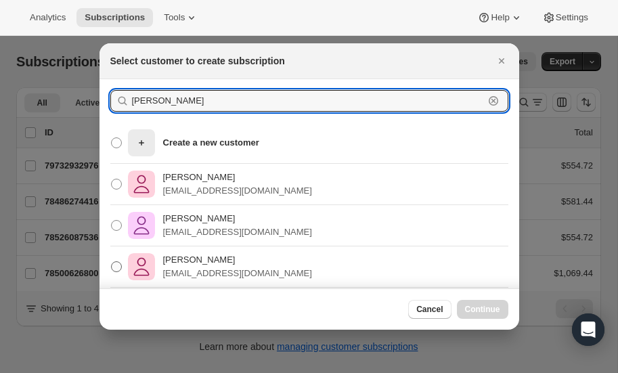
type input "[PERSON_NAME]"
click at [114, 261] on span ":r1q5:" at bounding box center [116, 266] width 11 height 11
click at [112, 261] on input "Tom Chambers gatorsjax@gmail.com" at bounding box center [111, 261] width 1 height 1
radio input "true"
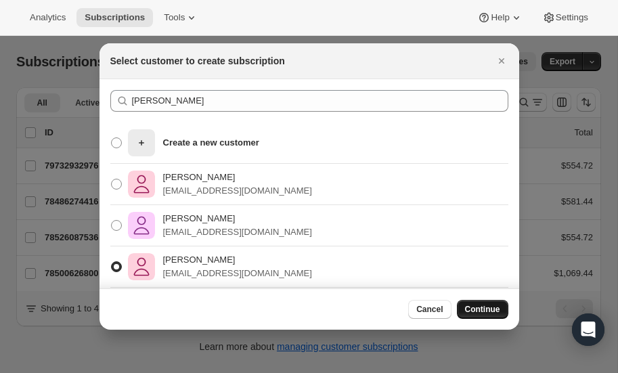
click at [482, 309] on span "Continue" at bounding box center [482, 309] width 35 height 11
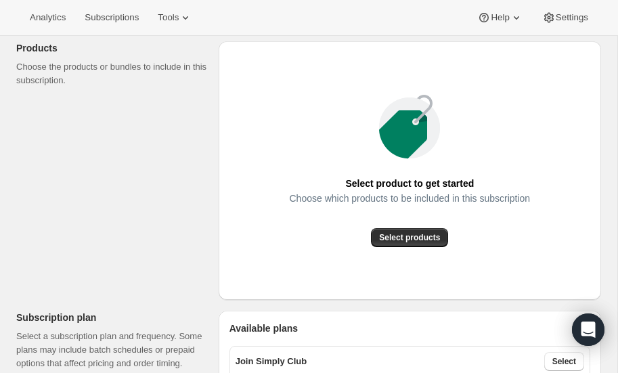
scroll to position [179, 0]
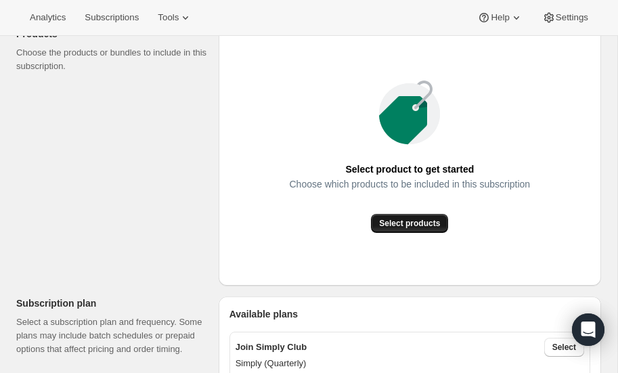
click at [399, 223] on span "Select products" at bounding box center [409, 223] width 61 height 11
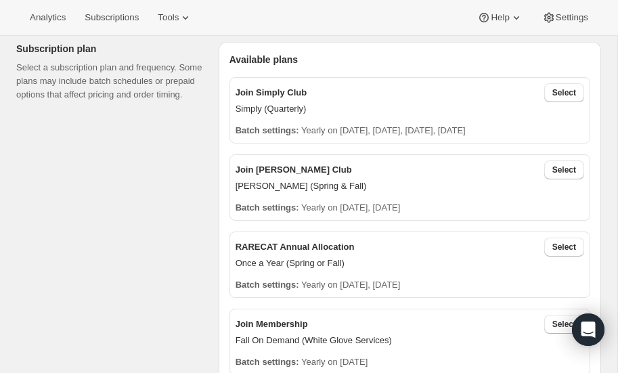
scroll to position [279, 0]
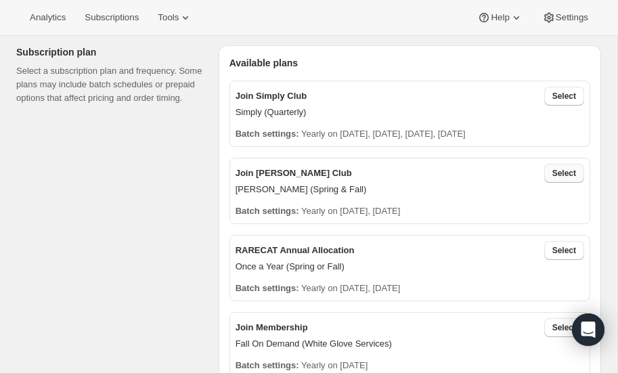
click at [571, 173] on span "Select" at bounding box center [564, 173] width 24 height 11
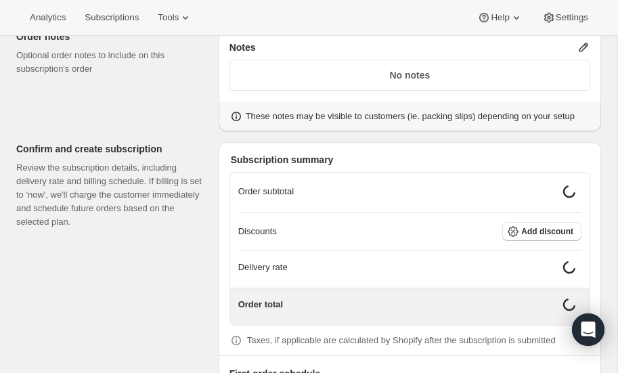
scroll to position [1140, 0]
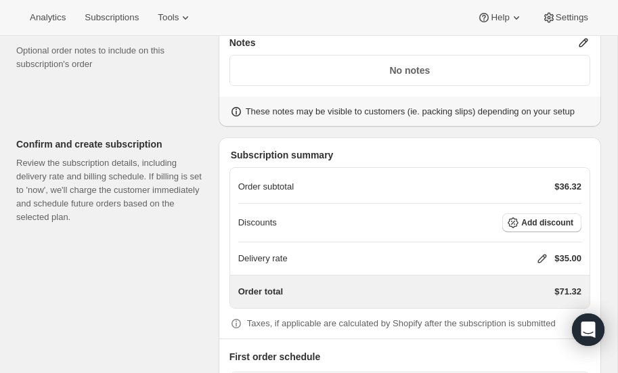
click at [539, 253] on icon at bounding box center [542, 259] width 14 height 14
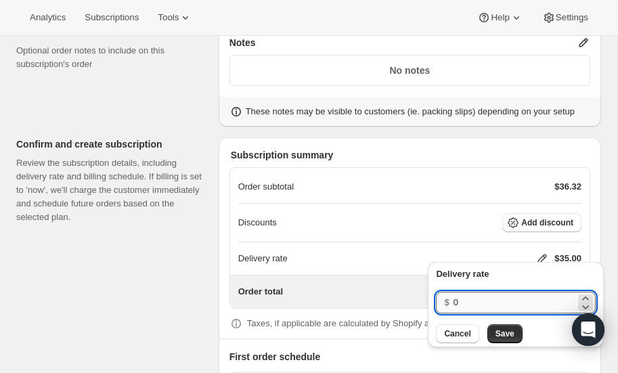
click at [473, 305] on input "0" at bounding box center [514, 303] width 122 height 22
type input "40"
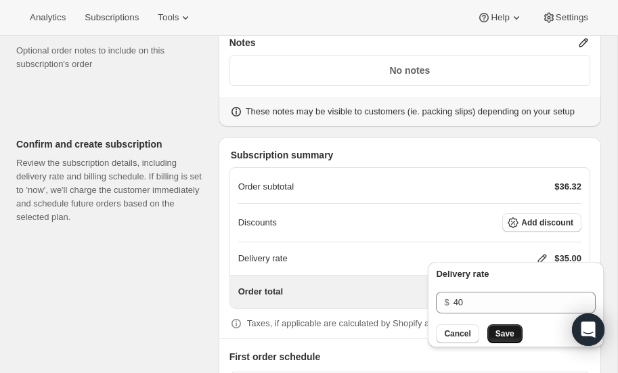
click at [495, 336] on span "Save" at bounding box center [504, 333] width 19 height 11
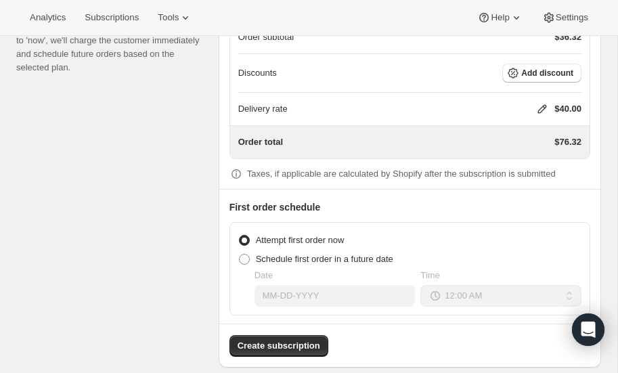
scroll to position [1298, 0]
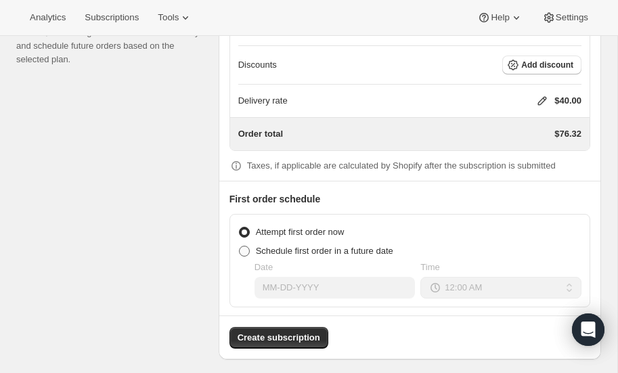
click at [244, 246] on span at bounding box center [244, 251] width 11 height 11
click at [240, 246] on input "Schedule first order in a future date" at bounding box center [239, 246] width 1 height 1
radio input "true"
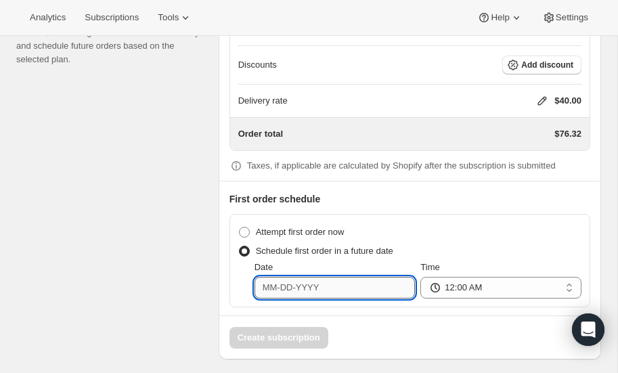
click at [322, 279] on input "Date" at bounding box center [334, 288] width 161 height 22
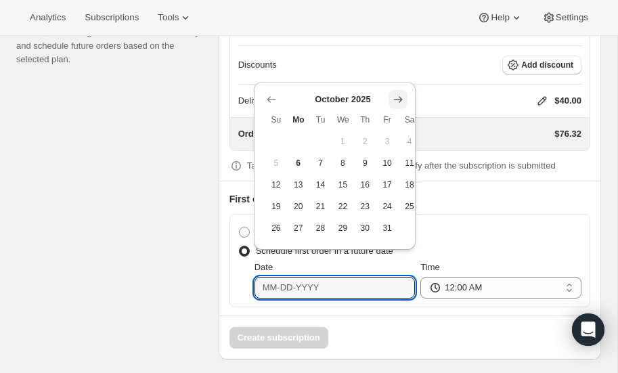
click at [397, 101] on icon "Show next month, November 2025" at bounding box center [398, 100] width 14 height 14
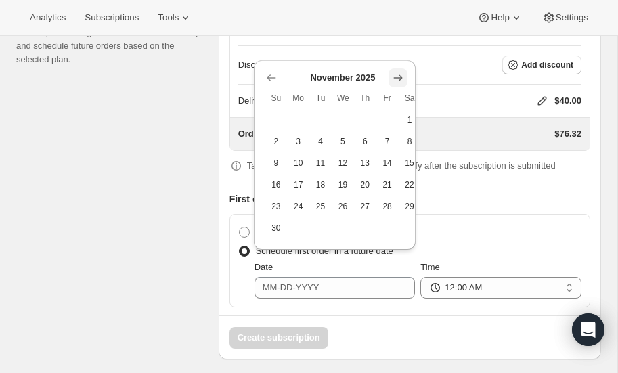
click at [397, 80] on icon "Show next month, December 2025" at bounding box center [398, 78] width 14 height 14
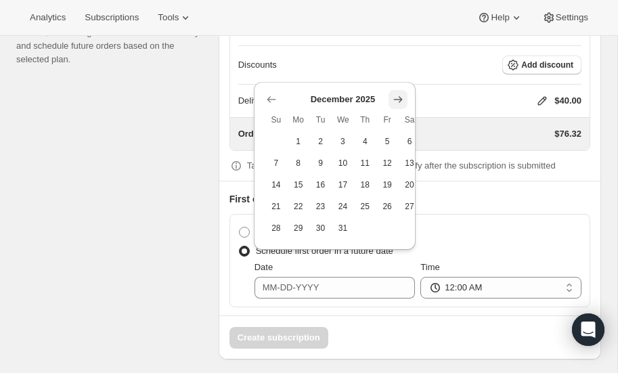
click at [395, 93] on icon "Show next month, January 2026" at bounding box center [398, 100] width 14 height 14
click at [395, 93] on icon "Show next month, February 2026" at bounding box center [398, 100] width 14 height 14
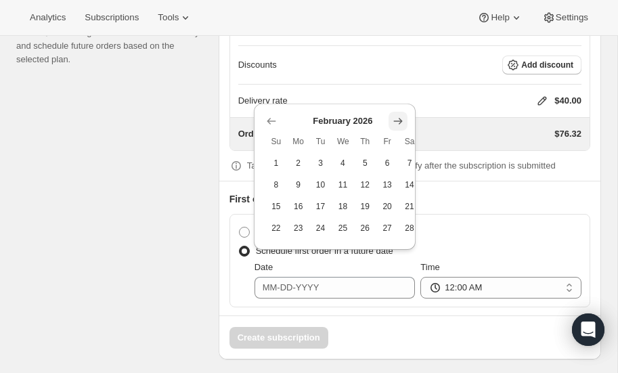
click at [395, 119] on icon "Show next month, March 2026" at bounding box center [398, 121] width 14 height 14
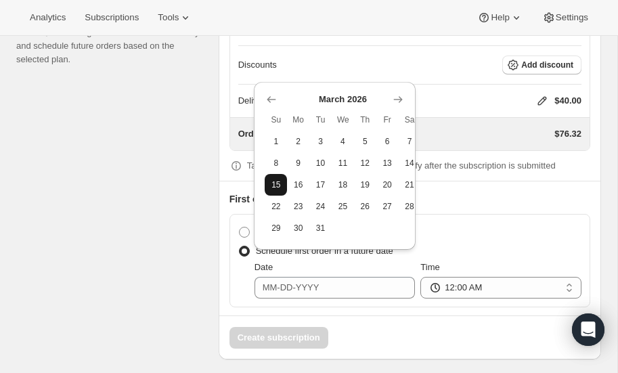
click at [277, 183] on span "15" at bounding box center [276, 184] width 12 height 11
type input "03-15-2026"
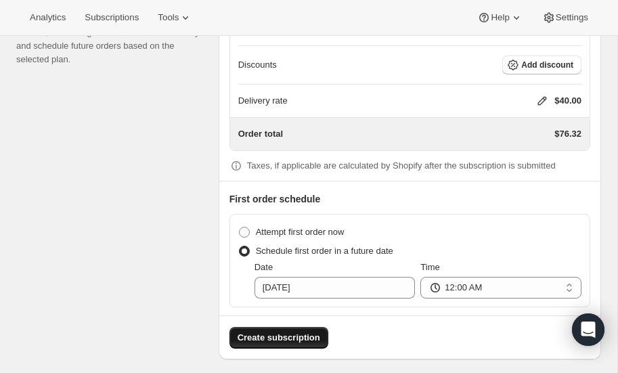
click at [287, 331] on span "Create subscription" at bounding box center [279, 338] width 83 height 14
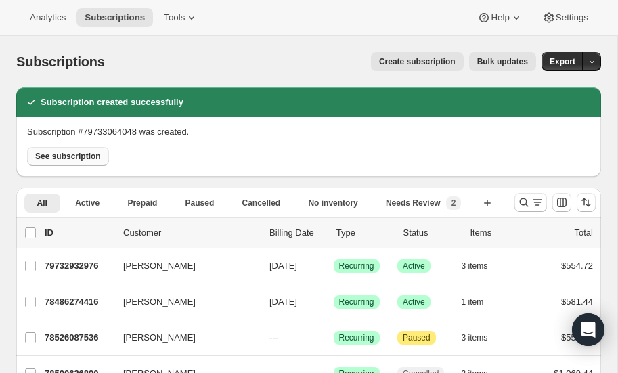
click at [58, 156] on span "See subscription" at bounding box center [68, 156] width 66 height 11
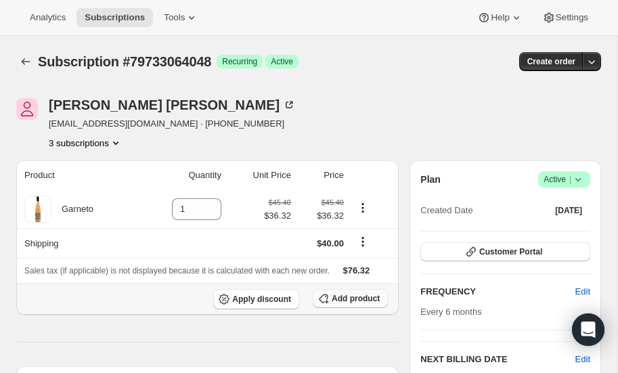
click at [354, 300] on span "Add product" at bounding box center [356, 298] width 48 height 11
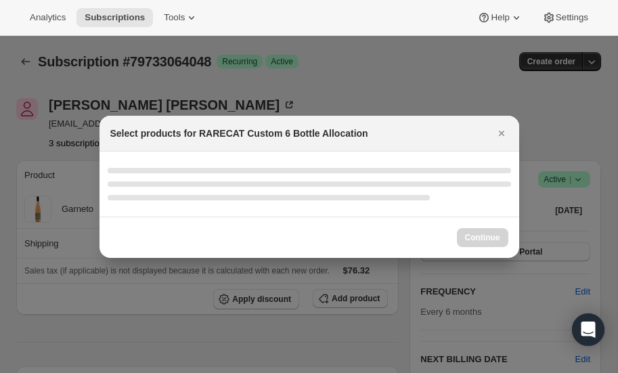
select select "gid://shopify/ProductVariant/52512797000048"
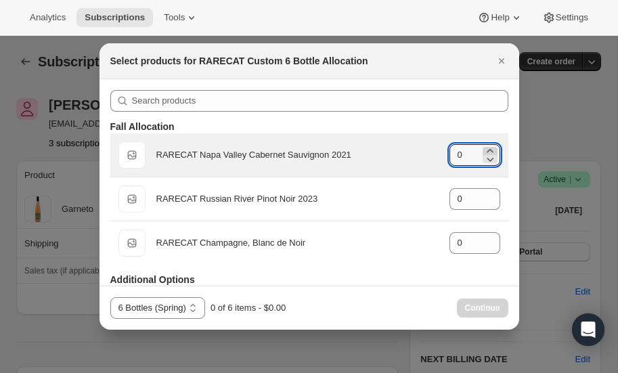
click at [490, 151] on icon ":r21v:" at bounding box center [490, 151] width 14 height 14
type input "1"
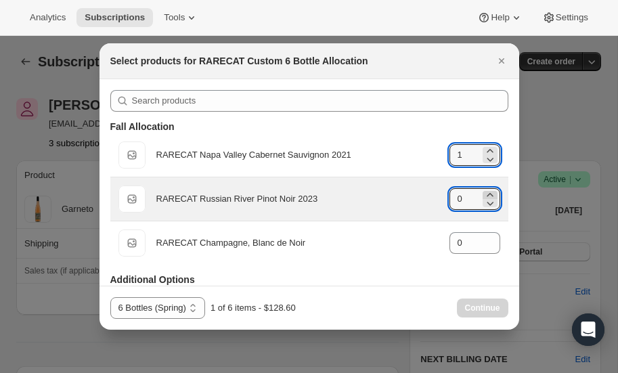
click at [490, 194] on icon ":r21v:" at bounding box center [490, 194] width 6 height 3
type input "4"
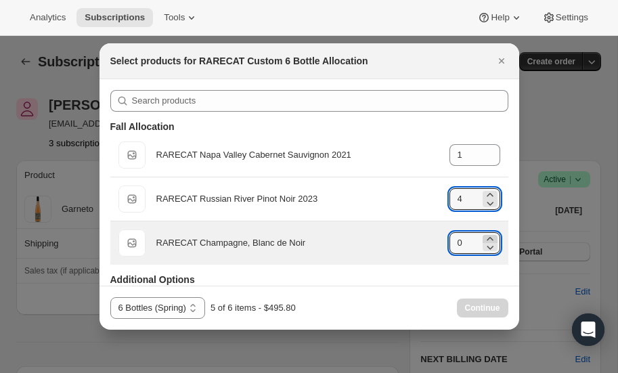
click at [489, 238] on icon ":r21v:" at bounding box center [490, 239] width 14 height 14
type input "1"
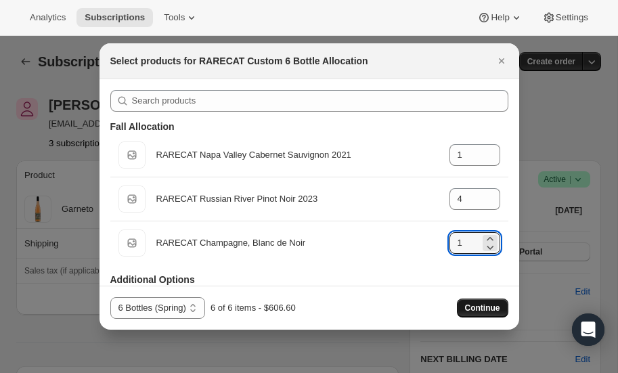
click at [480, 306] on span "Continue" at bounding box center [482, 307] width 35 height 11
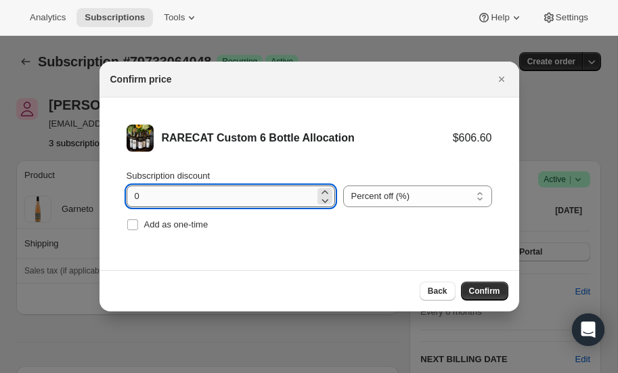
click at [226, 196] on input "0" at bounding box center [221, 196] width 188 height 22
type input "20"
click at [495, 282] on button "Confirm" at bounding box center [484, 290] width 47 height 19
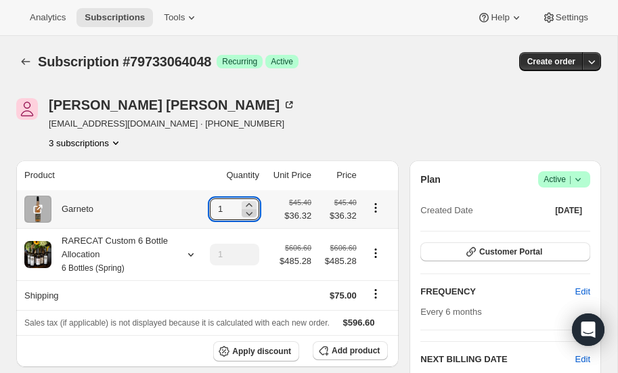
click at [248, 215] on icon at bounding box center [249, 214] width 7 height 4
type input "0"
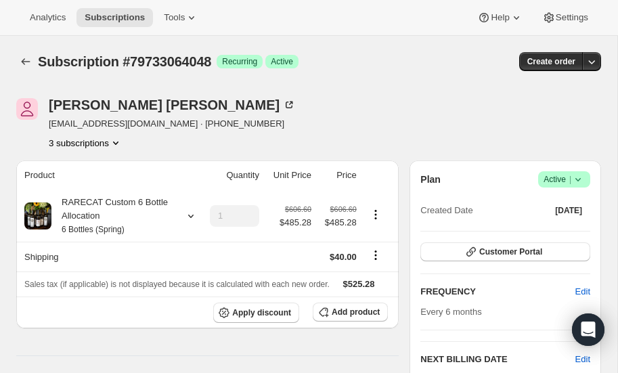
click at [119, 139] on icon "Product actions" at bounding box center [116, 143] width 14 height 14
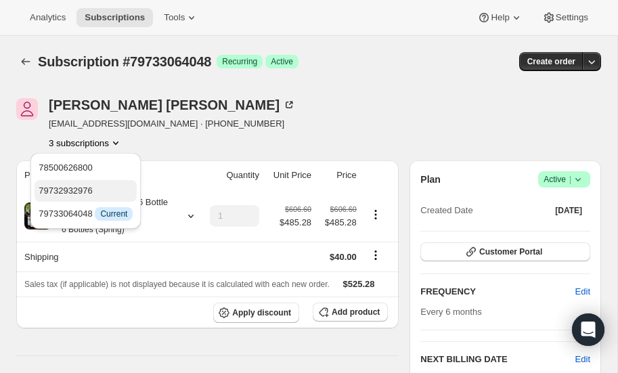
click at [91, 185] on span "79732932976" at bounding box center [86, 191] width 94 height 14
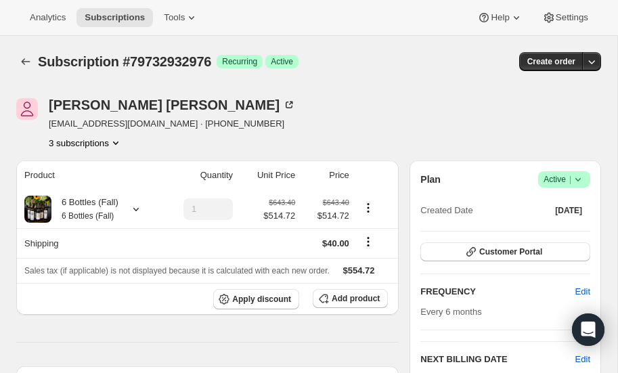
click at [116, 143] on icon "Product actions" at bounding box center [115, 142] width 5 height 3
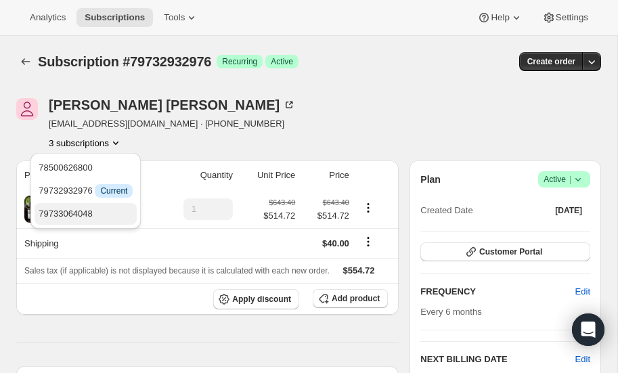
click at [86, 215] on span "79733064048" at bounding box center [66, 213] width 54 height 10
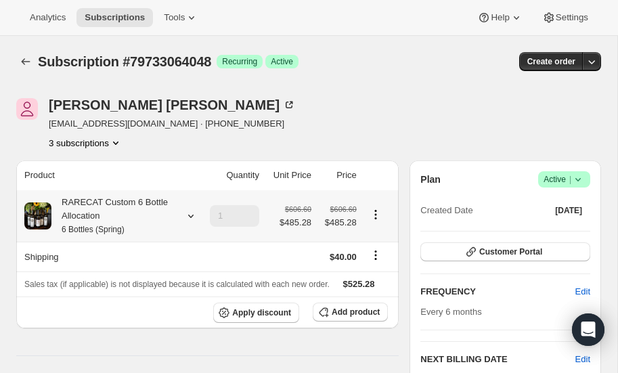
click at [191, 213] on icon at bounding box center [191, 216] width 14 height 14
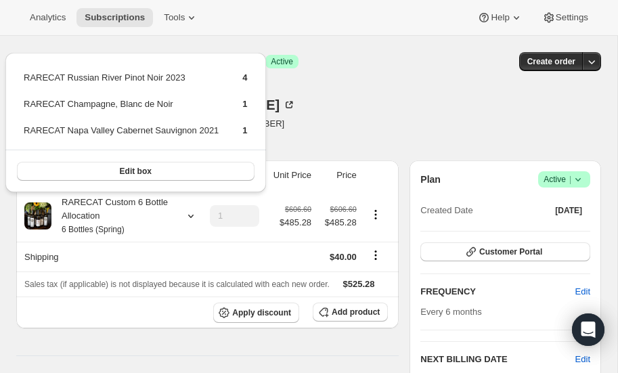
click at [325, 120] on div "Tom Chambers gatorsjax@gmail.com · +19044656101 3 subscriptions" at bounding box center [220, 123] width 409 height 51
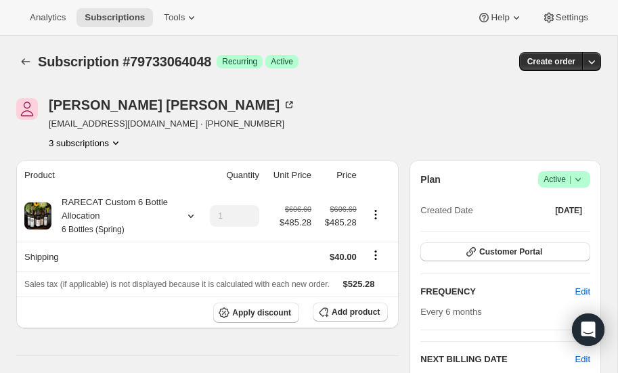
click at [117, 141] on icon "Product actions" at bounding box center [116, 143] width 14 height 14
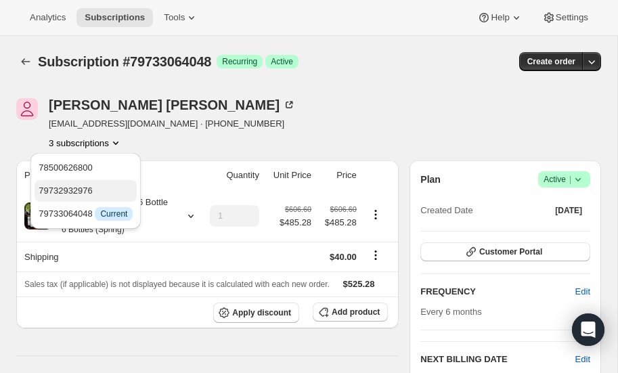
click at [93, 185] on span "79732932976" at bounding box center [86, 191] width 94 height 14
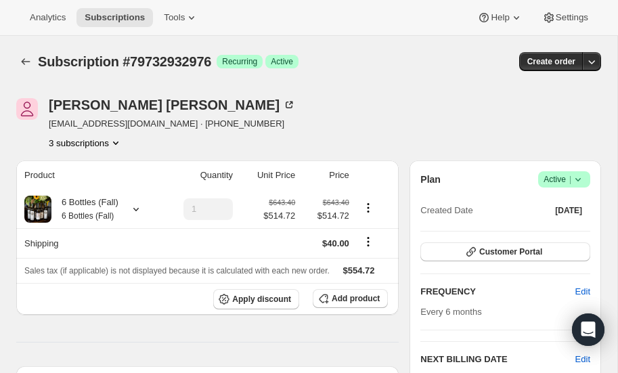
click at [115, 138] on icon "Product actions" at bounding box center [116, 143] width 14 height 14
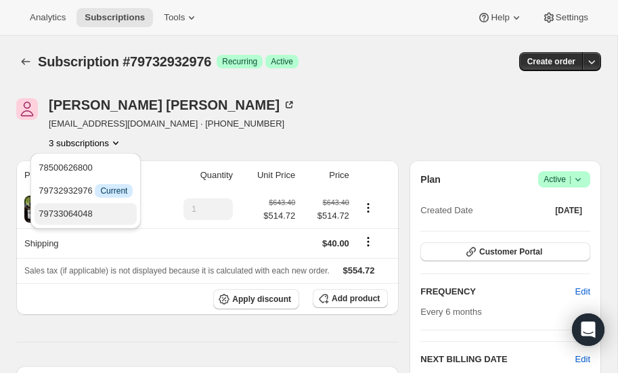
click at [83, 212] on span "79733064048" at bounding box center [66, 213] width 54 height 10
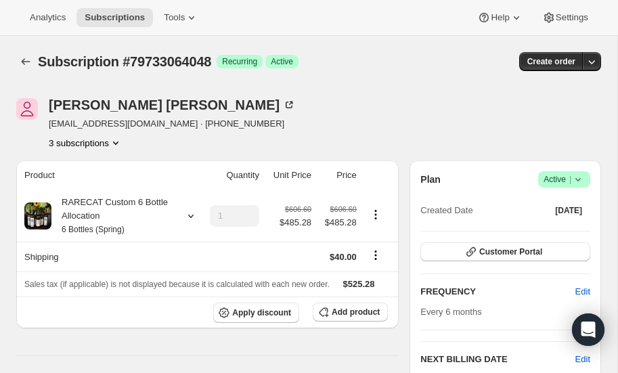
click at [118, 140] on icon "Product actions" at bounding box center [116, 143] width 14 height 14
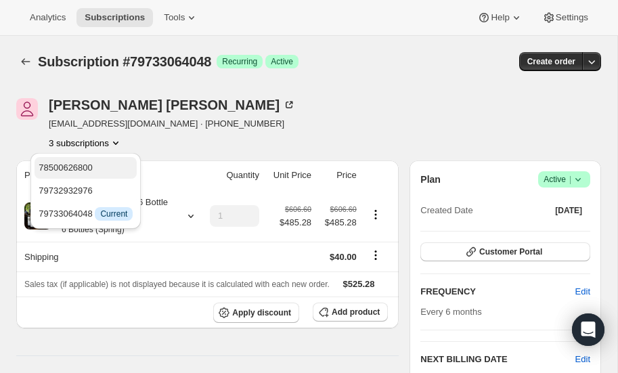
click at [95, 162] on span "78500626800" at bounding box center [86, 168] width 94 height 14
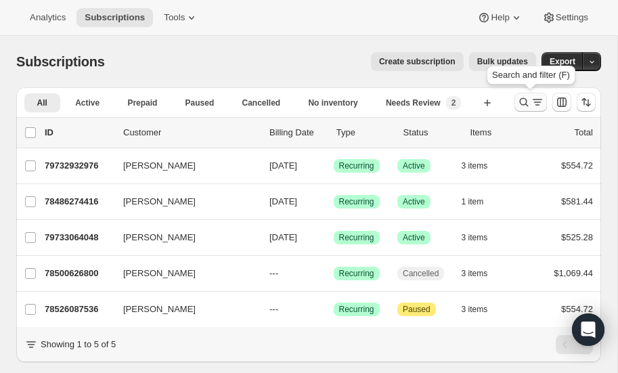
click at [522, 102] on icon "Search and filter results" at bounding box center [524, 102] width 14 height 14
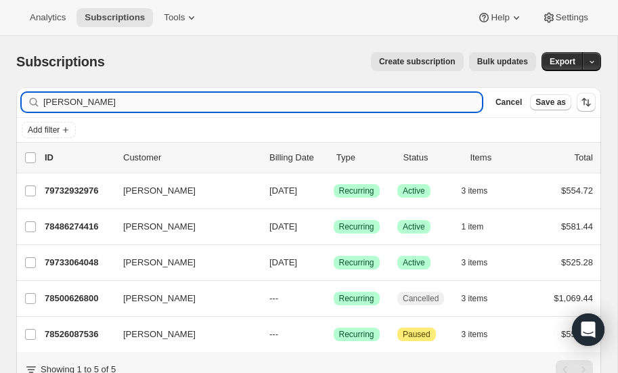
click at [114, 101] on input "[PERSON_NAME]" at bounding box center [262, 102] width 438 height 19
type input "c"
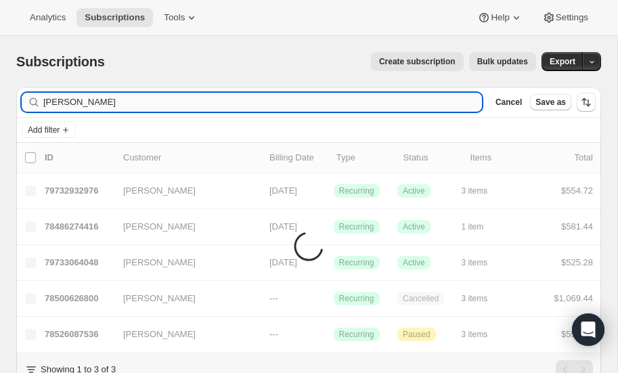
type input "paczan"
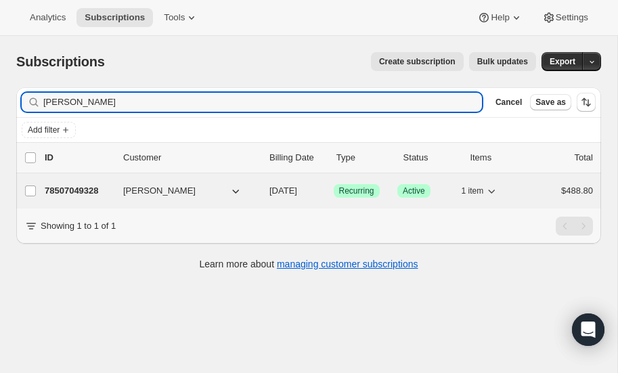
click at [63, 189] on p "78507049328" at bounding box center [79, 191] width 68 height 14
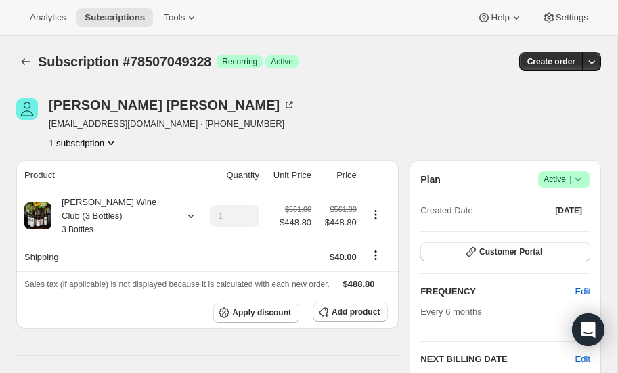
click at [579, 173] on icon at bounding box center [578, 180] width 14 height 14
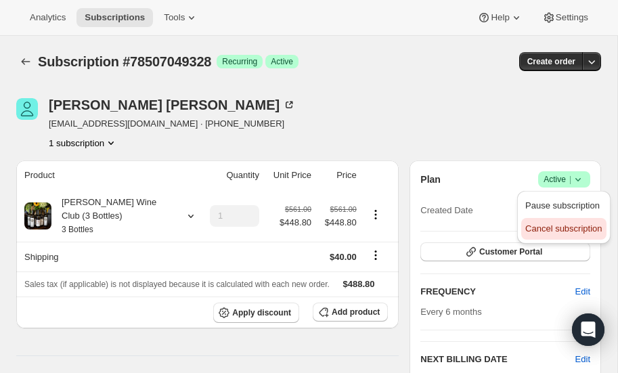
click at [549, 227] on span "Cancel subscription" at bounding box center [563, 228] width 76 height 10
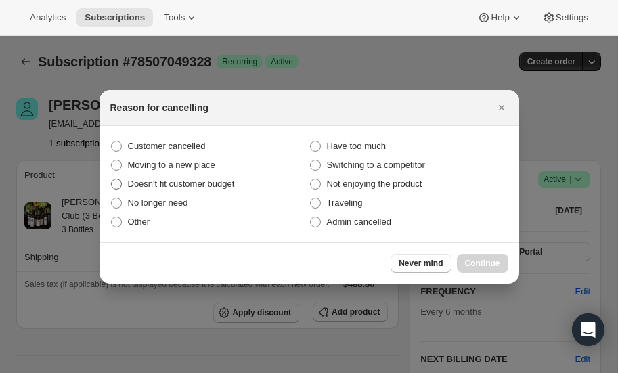
click at [116, 181] on span ":r2qm:" at bounding box center [116, 184] width 11 height 11
click at [112, 179] on input "Doesn't fit customer budget" at bounding box center [111, 179] width 1 height 1
radio input "true"
click at [476, 262] on span "Continue" at bounding box center [482, 263] width 35 height 11
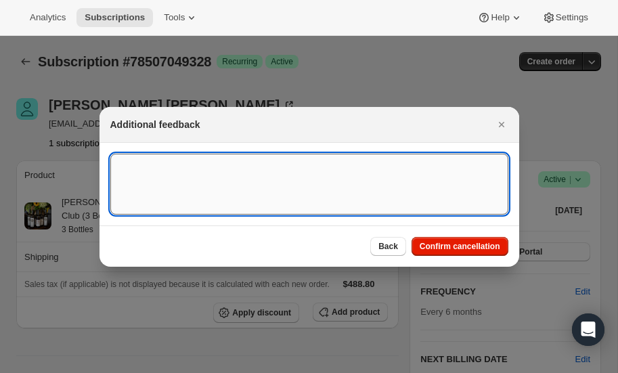
click at [163, 168] on textarea ":r2qm:" at bounding box center [309, 184] width 398 height 61
paste textarea "Thanks for always being so accommodating- after further consideration I think I…"
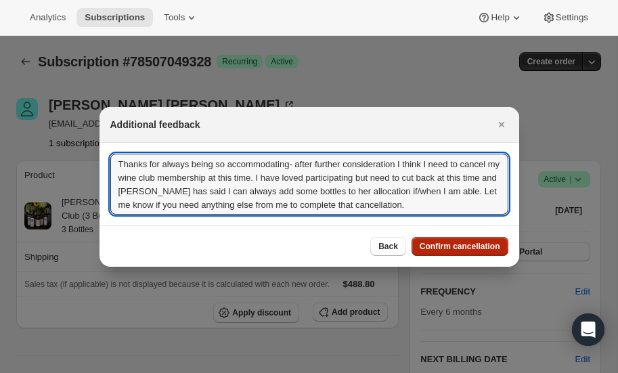
type textarea "Thanks for always being so accommodating- after further consideration I think I…"
click at [462, 242] on span "Confirm cancellation" at bounding box center [460, 246] width 81 height 11
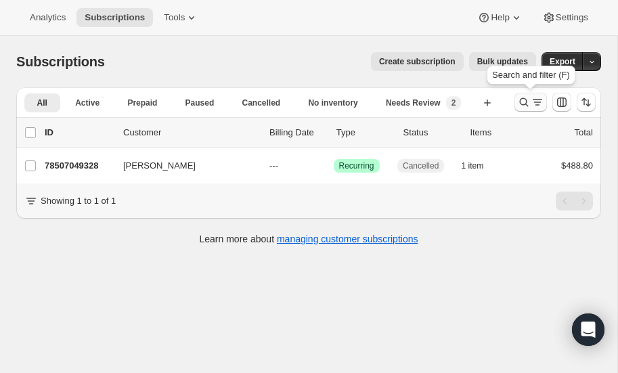
click at [526, 97] on icon "Search and filter results" at bounding box center [524, 102] width 14 height 14
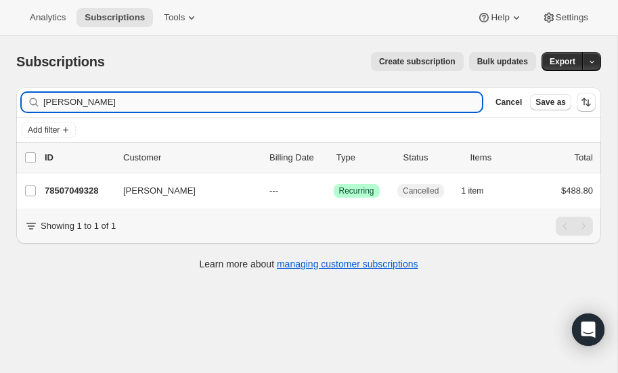
click at [159, 105] on input "paczan" at bounding box center [262, 102] width 438 height 19
type input "p"
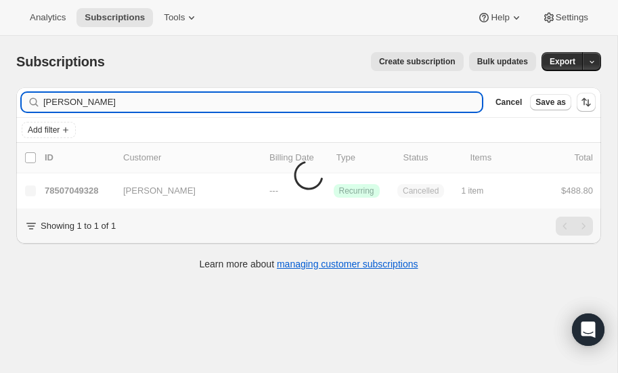
type input "[PERSON_NAME]"
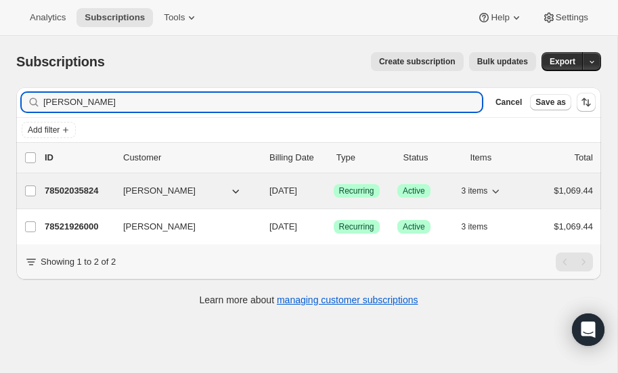
click at [75, 185] on p "78502035824" at bounding box center [79, 191] width 68 height 14
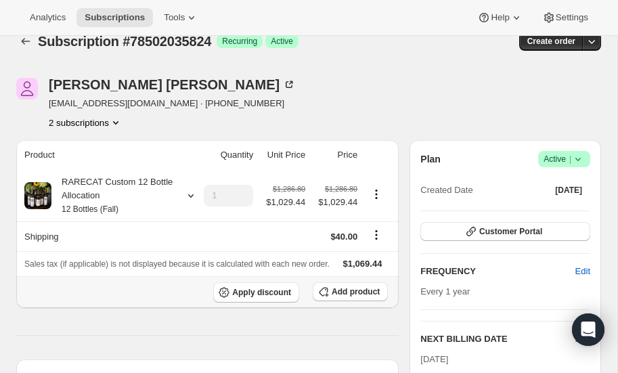
scroll to position [21, 0]
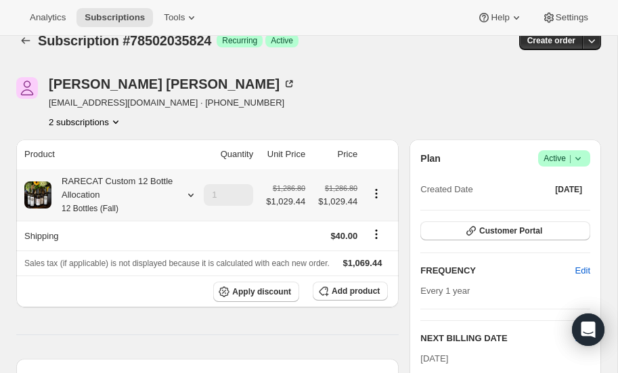
click at [189, 192] on icon at bounding box center [191, 195] width 14 height 14
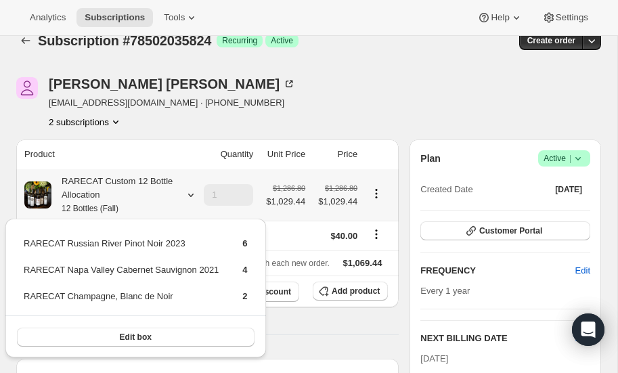
click at [189, 192] on icon at bounding box center [191, 195] width 14 height 14
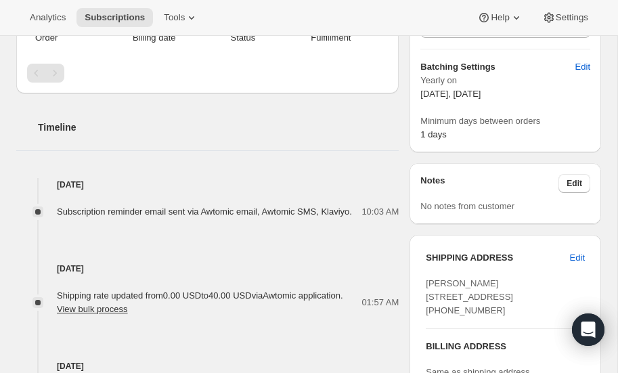
scroll to position [432, 0]
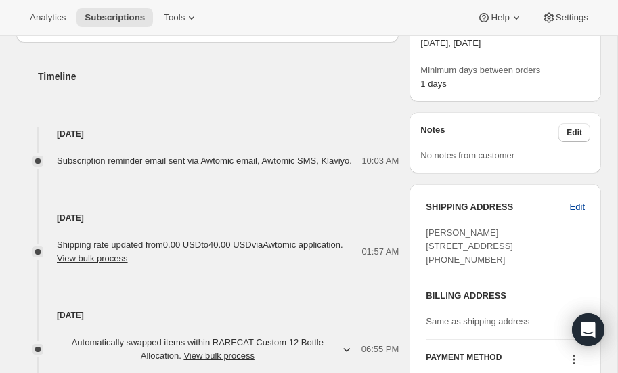
click at [579, 202] on span "Edit" at bounding box center [577, 207] width 15 height 14
select select "CO"
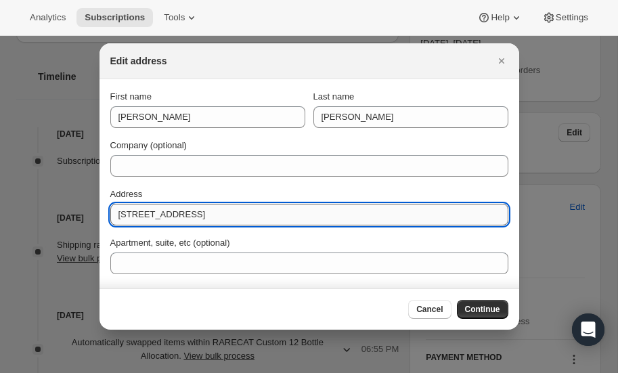
click at [231, 216] on input "391 High Ridge Way" at bounding box center [309, 215] width 398 height 22
click at [218, 217] on input "391 High Ridge Way" at bounding box center [309, 215] width 398 height 22
type input "3"
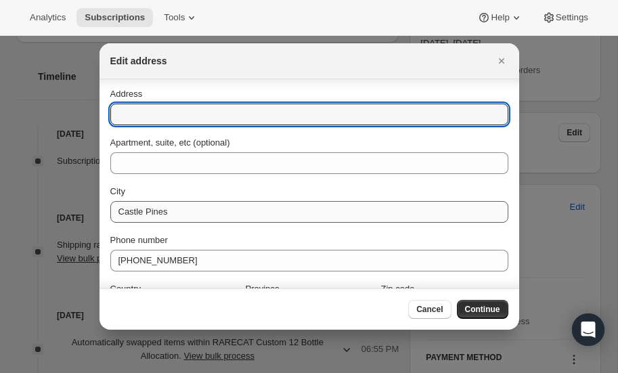
scroll to position [103, 0]
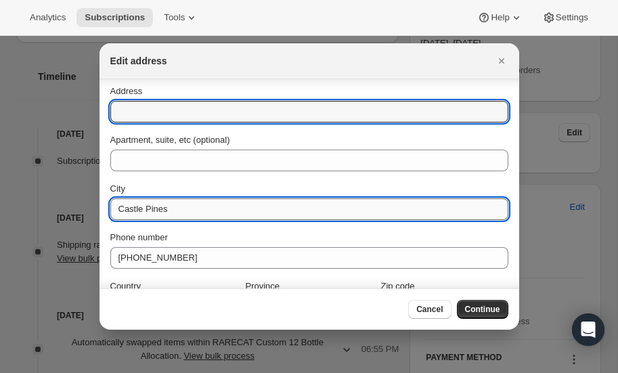
click at [212, 210] on div "City Castle Pines" at bounding box center [309, 201] width 398 height 38
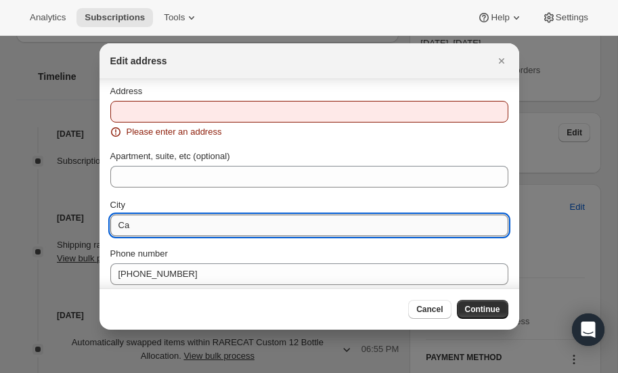
type input "C"
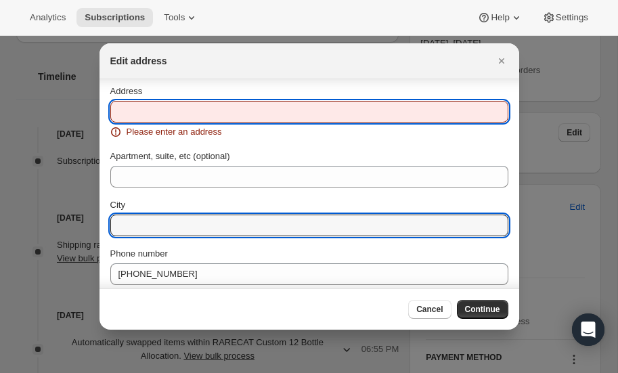
click at [170, 110] on input "Address" at bounding box center [309, 112] width 398 height 22
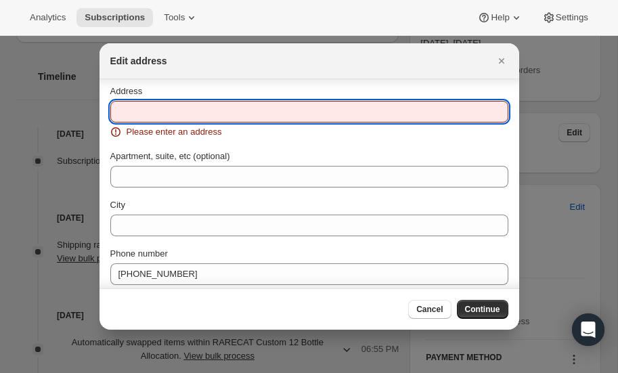
paste input "7910 FOREST KEEP CIRCLE, PARKER CO 80134"
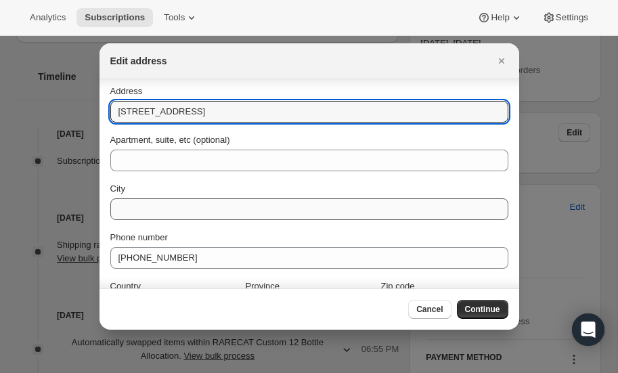
type input "7910 FOREST KEEP CIRCLE, PARKER CO 80134"
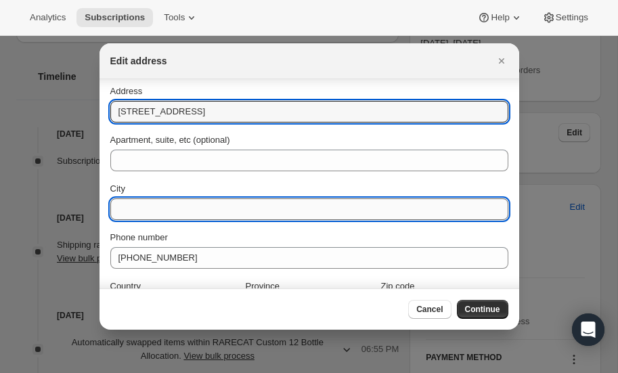
click at [180, 212] on input "City" at bounding box center [309, 209] width 398 height 22
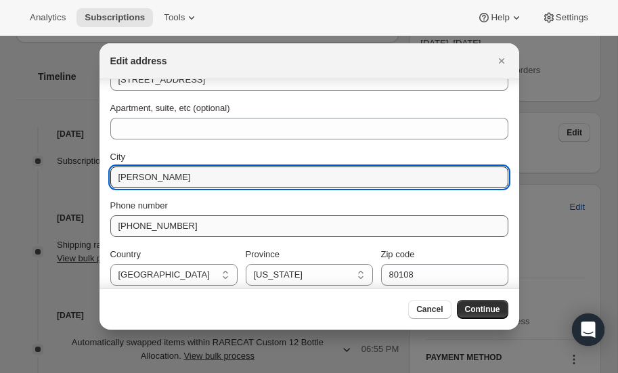
scroll to position [141, 0]
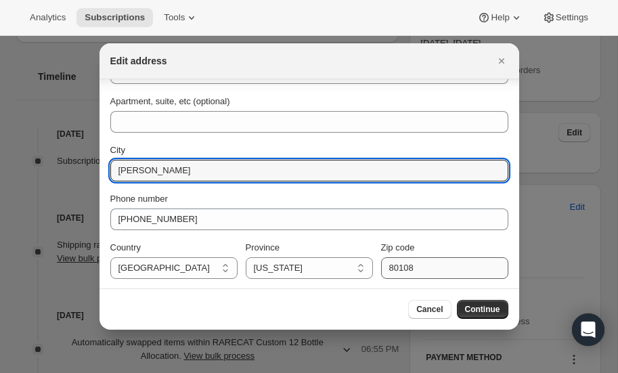
type input "Parker"
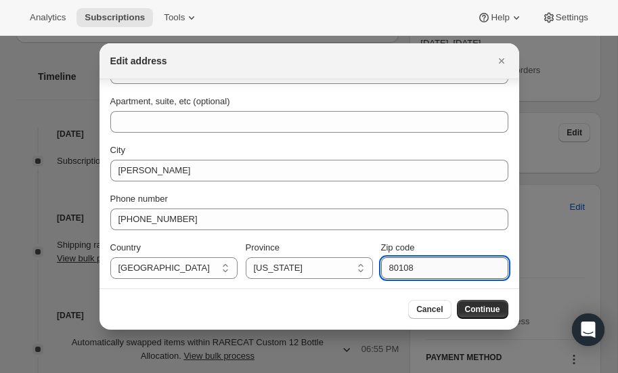
click at [435, 265] on input "80108" at bounding box center [444, 268] width 127 height 22
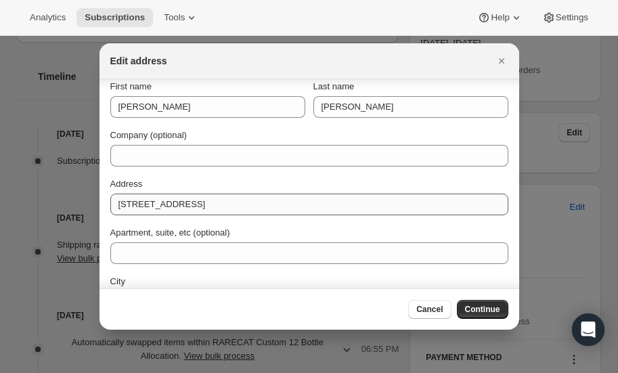
scroll to position [9, 0]
type input "80134"
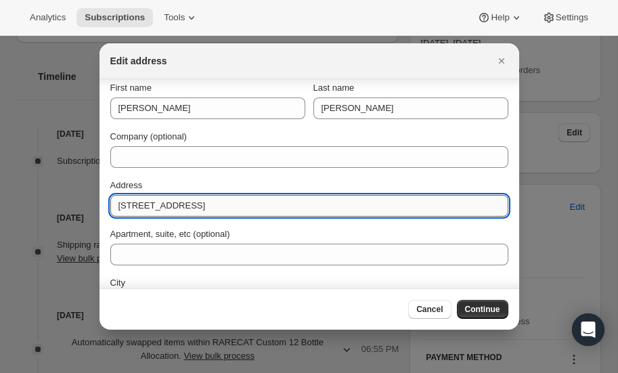
click at [326, 208] on input "7910 FOREST KEEP CIRCLE, PARKER CO 80134" at bounding box center [309, 206] width 398 height 22
click at [249, 203] on input "7910 FOREST KEEP CIRCLE" at bounding box center [309, 206] width 398 height 22
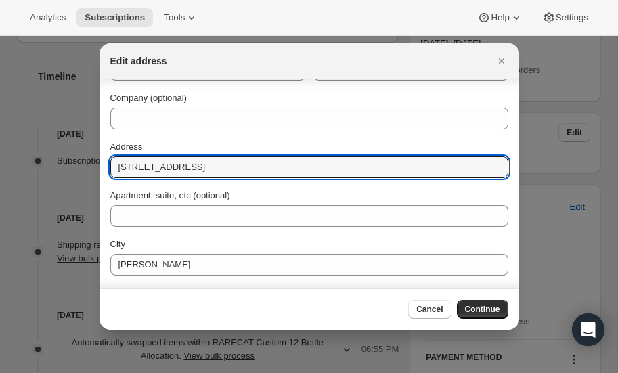
scroll to position [141, 0]
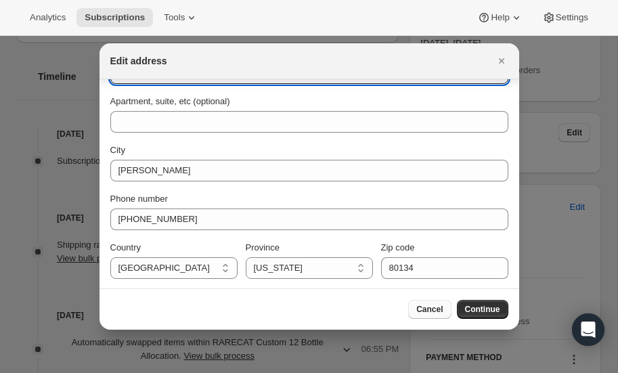
type input "7910 Forest Keep Circle"
click at [440, 309] on span "Cancel" at bounding box center [429, 309] width 26 height 11
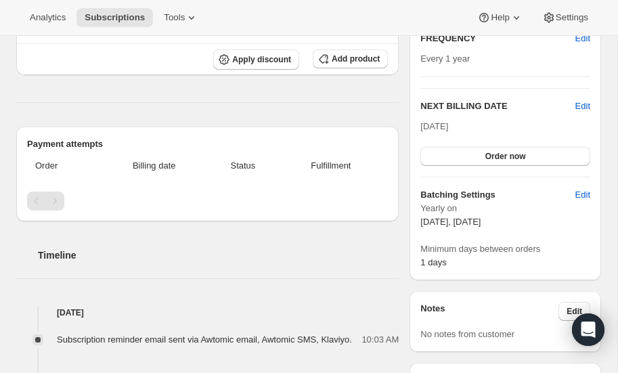
scroll to position [0, 0]
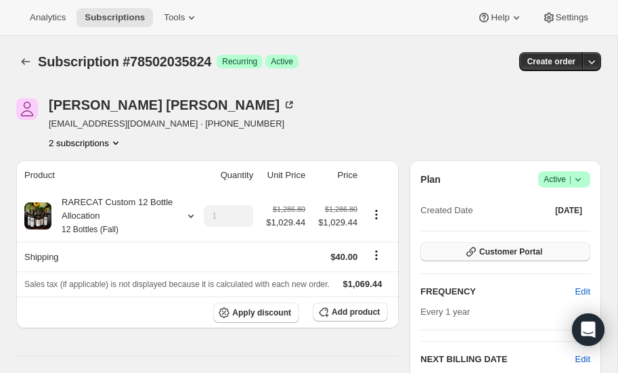
click at [495, 250] on span "Customer Portal" at bounding box center [510, 251] width 63 height 11
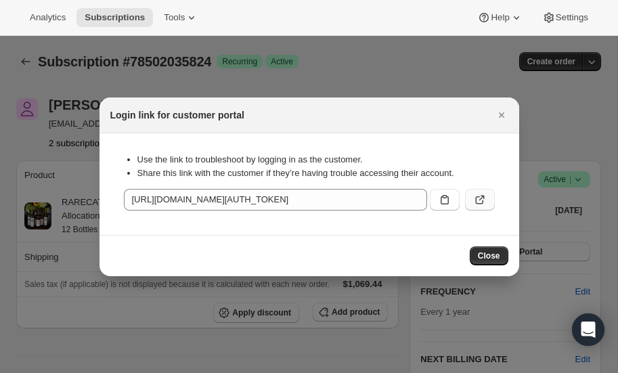
click at [482, 198] on icon ":r3br:" at bounding box center [480, 200] width 14 height 14
click at [502, 113] on icon "Close" at bounding box center [500, 114] width 5 height 5
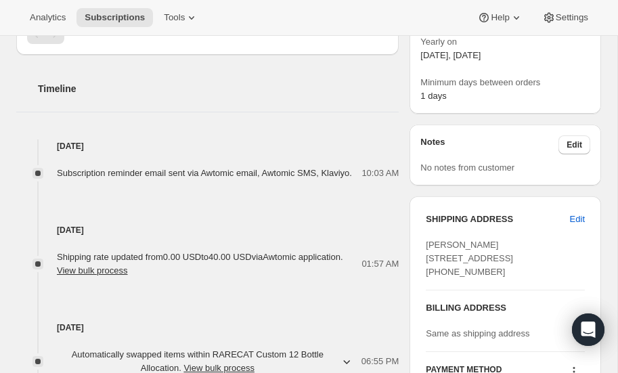
scroll to position [430, 0]
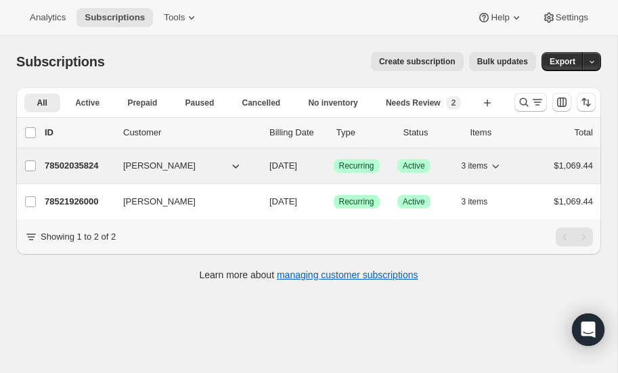
click at [86, 161] on p "78502035824" at bounding box center [79, 166] width 68 height 14
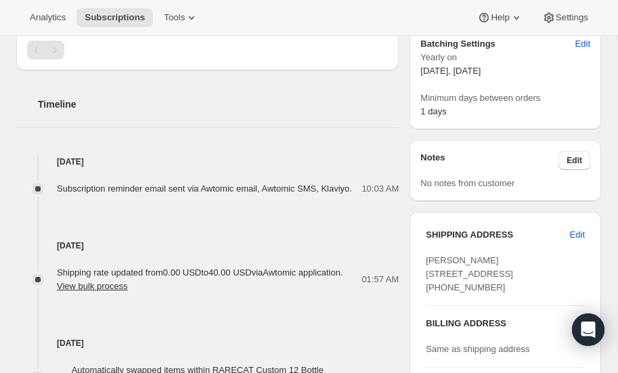
scroll to position [411, 0]
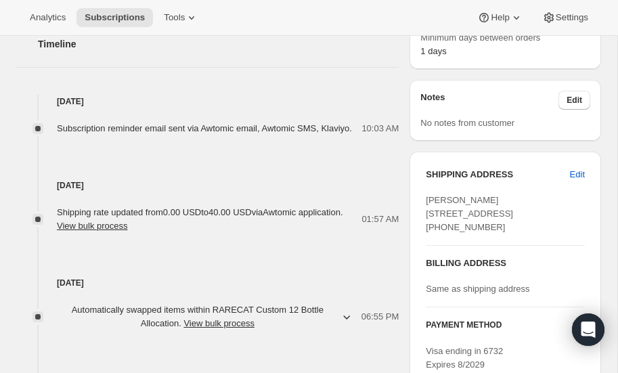
scroll to position [465, 0]
click at [577, 173] on span "Edit" at bounding box center [577, 174] width 15 height 14
select select "CO"
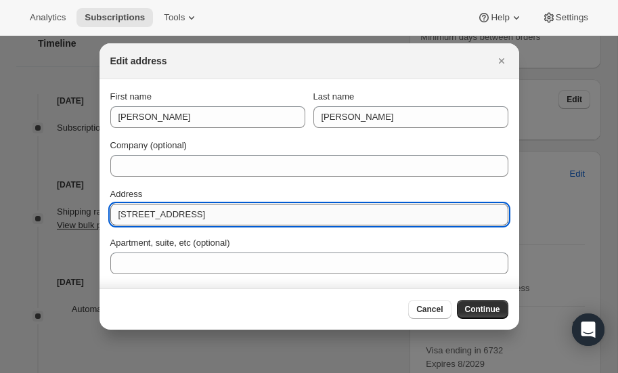
click at [233, 217] on input "[STREET_ADDRESS]" at bounding box center [309, 215] width 398 height 22
type input "3"
click at [204, 218] on input "Address" at bounding box center [309, 215] width 398 height 22
paste input "[STREET_ADDRESS]"
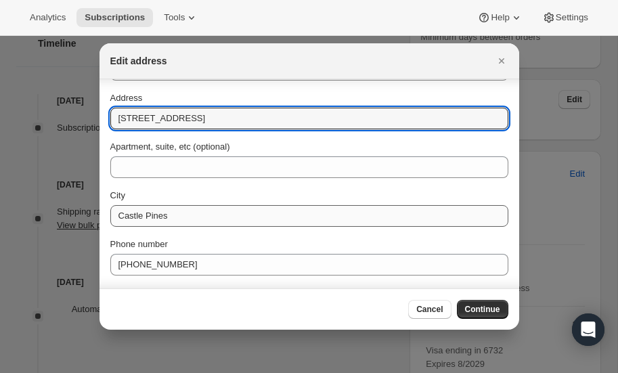
scroll to position [97, 0]
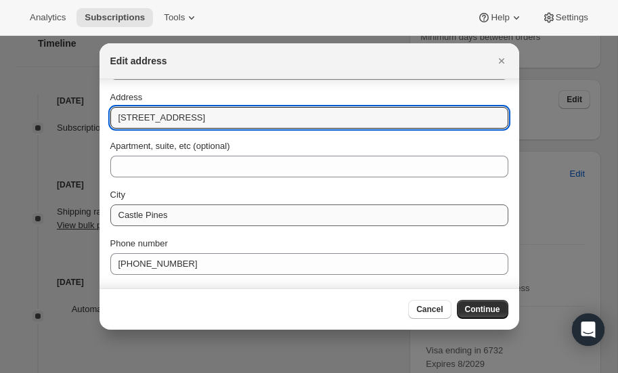
type input "[STREET_ADDRESS]"
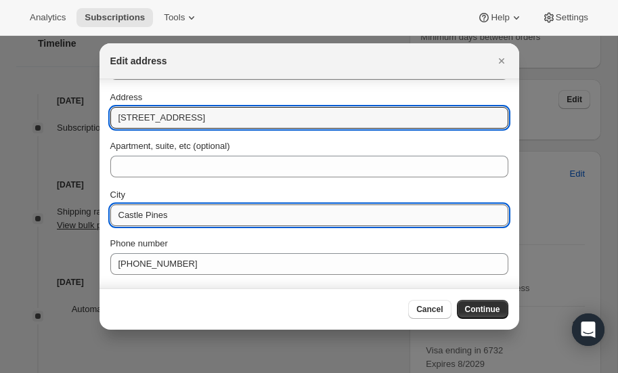
click at [205, 212] on input "Castle Pines" at bounding box center [309, 215] width 398 height 22
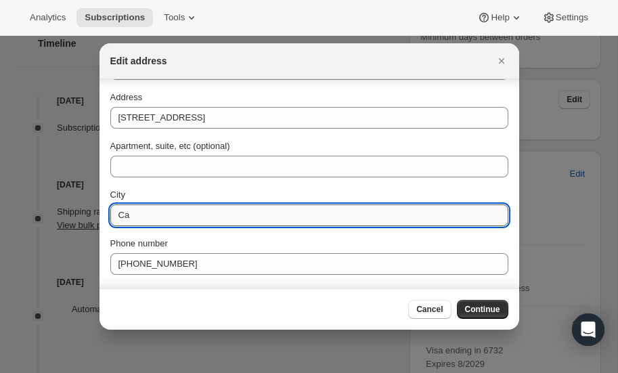
type input "C"
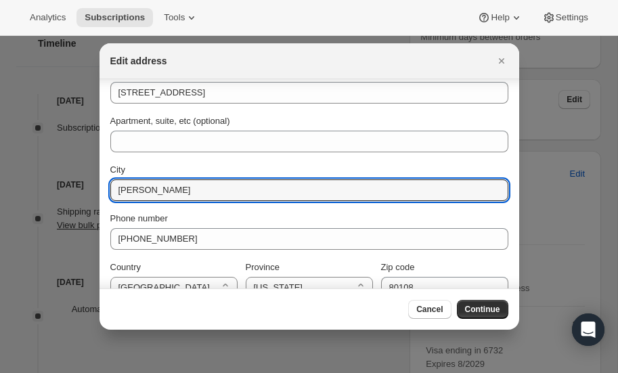
scroll to position [141, 0]
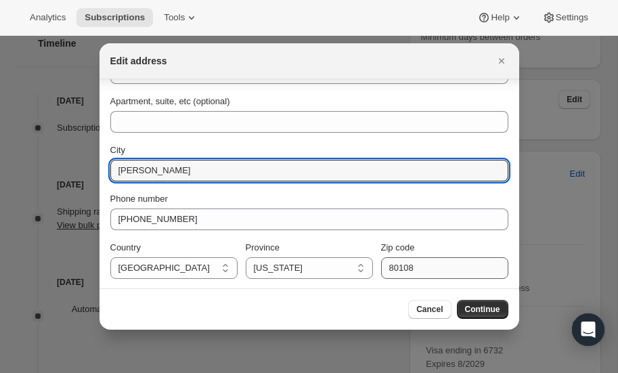
type input "[PERSON_NAME]"
click at [444, 265] on input "80108" at bounding box center [444, 268] width 127 height 22
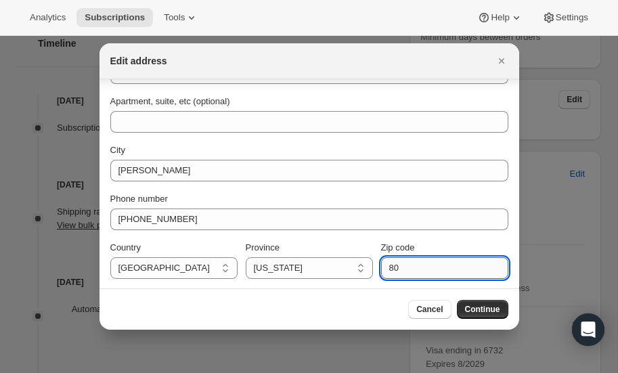
type input "8"
click at [453, 269] on input "Zip code" at bounding box center [444, 268] width 127 height 22
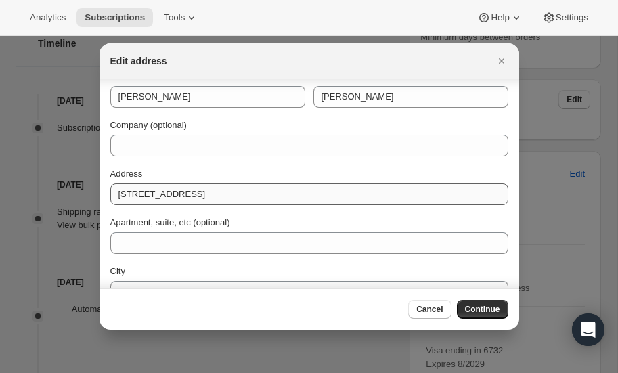
scroll to position [21, 0]
type input "80134"
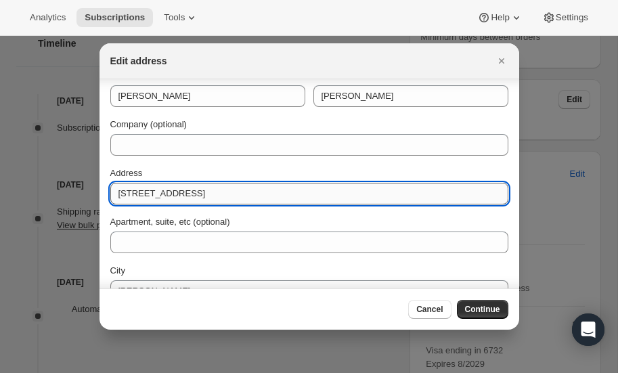
click at [334, 196] on input "7910 FOREST KEEP CIRCLE, PARKER CO 80134" at bounding box center [309, 194] width 398 height 22
type input "7910 Forest Keep Circle"
click at [482, 310] on span "Continue" at bounding box center [482, 309] width 35 height 11
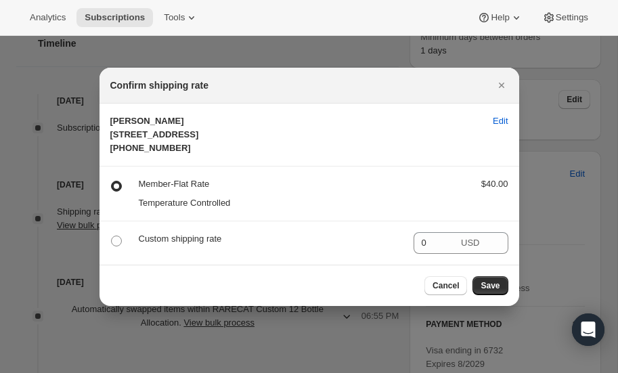
scroll to position [0, 0]
click at [495, 291] on span "Save" at bounding box center [489, 285] width 19 height 11
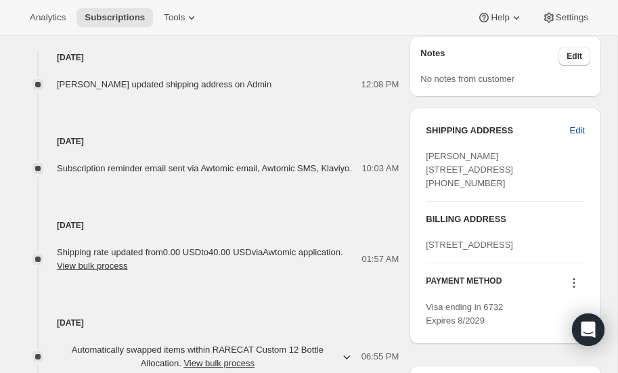
scroll to position [570, 0]
click at [574, 126] on span "Edit" at bounding box center [577, 132] width 15 height 14
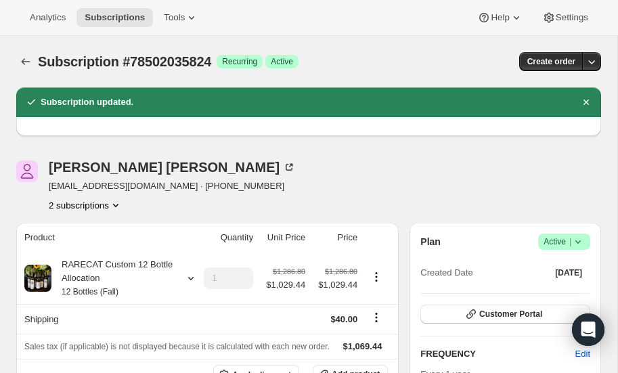
select select "CO"
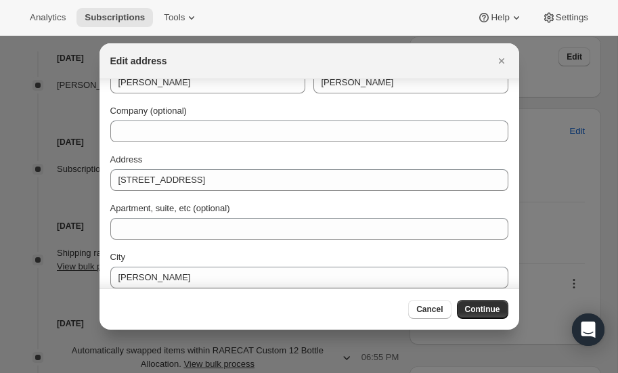
scroll to position [0, 0]
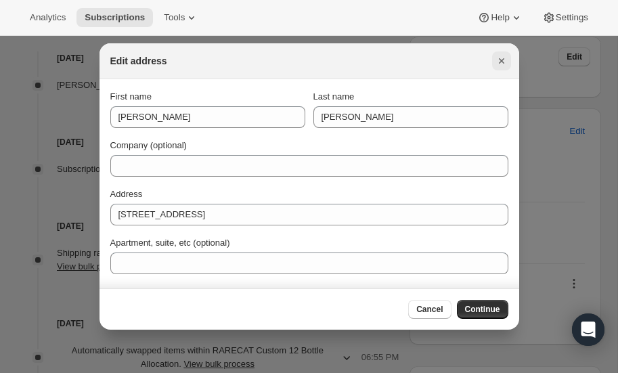
click at [503, 58] on icon "Close" at bounding box center [500, 60] width 5 height 5
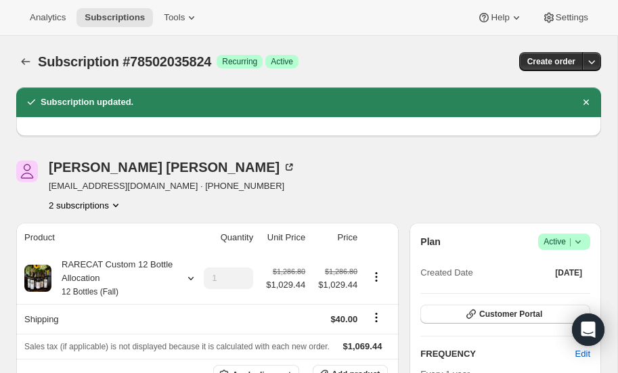
scroll to position [570, 0]
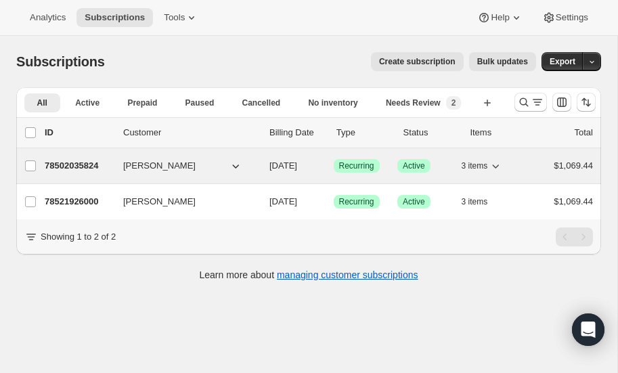
click at [82, 162] on p "78502035824" at bounding box center [79, 166] width 68 height 14
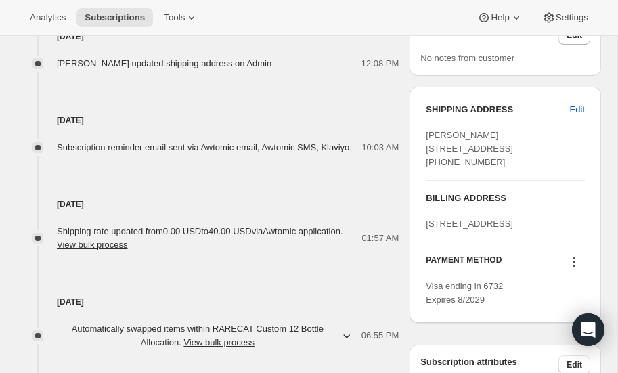
scroll to position [532, 0]
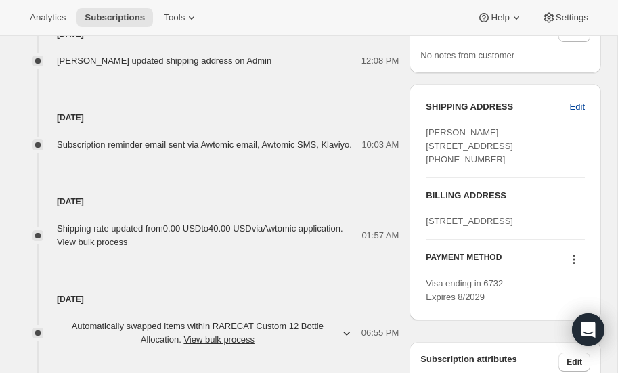
click at [577, 102] on span "Edit" at bounding box center [577, 107] width 15 height 14
select select "CO"
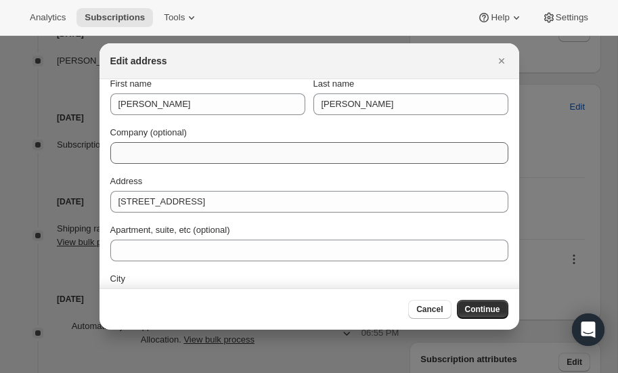
scroll to position [0, 0]
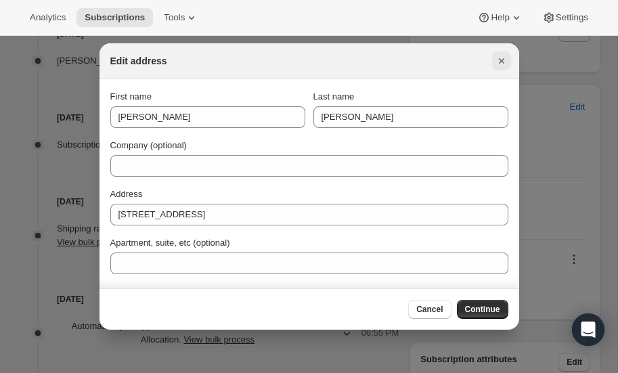
click at [503, 58] on icon "Close" at bounding box center [500, 60] width 5 height 5
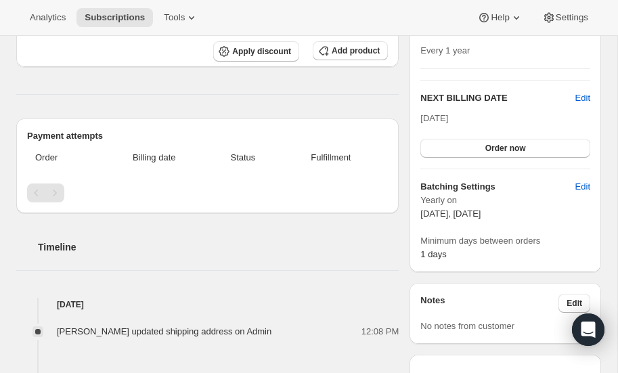
scroll to position [258, 0]
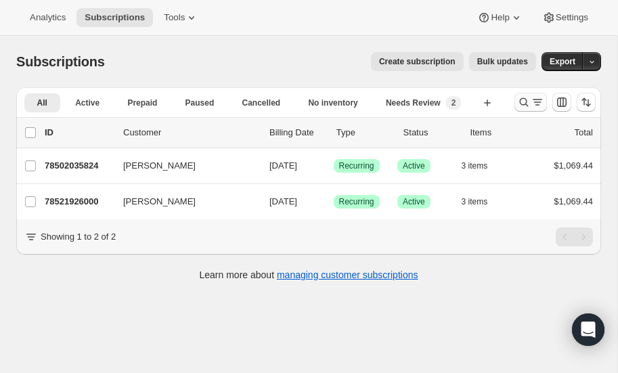
click at [525, 102] on icon "Search and filter results" at bounding box center [524, 102] width 14 height 14
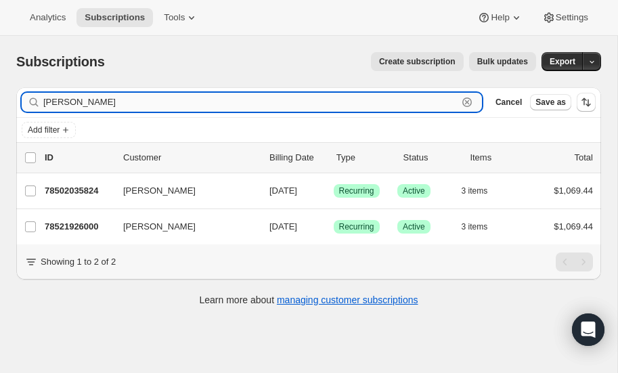
click at [97, 106] on input "[PERSON_NAME]" at bounding box center [250, 102] width 414 height 19
type input "m"
type input "[PERSON_NAME]"
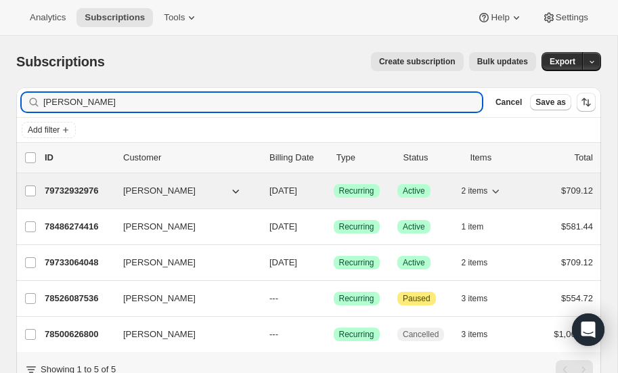
click at [83, 186] on p "79732932976" at bounding box center [79, 191] width 68 height 14
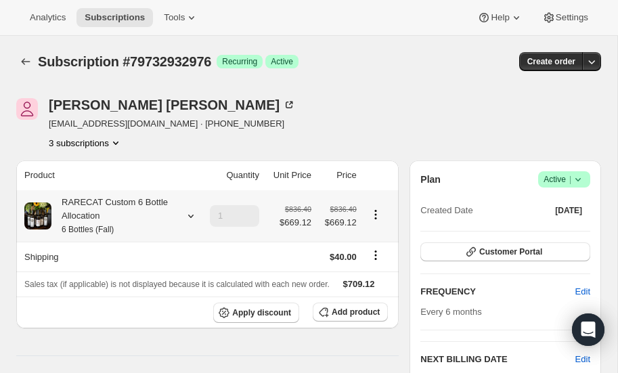
click at [191, 214] on icon at bounding box center [191, 216] width 14 height 14
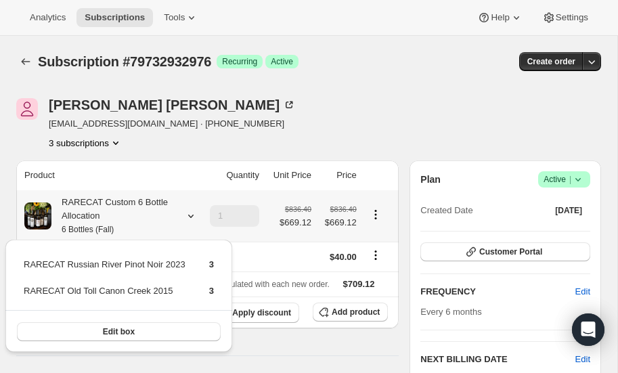
click at [191, 214] on icon at bounding box center [191, 216] width 14 height 14
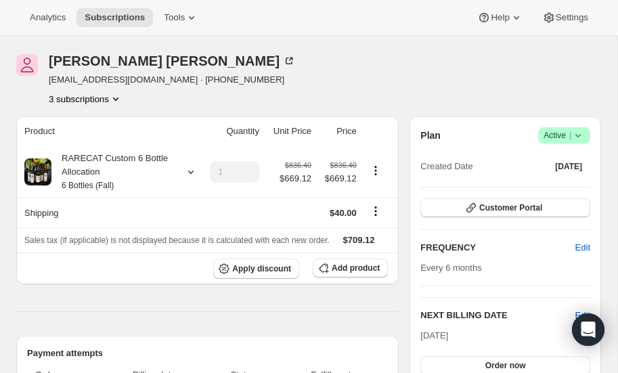
scroll to position [43, 0]
click at [117, 94] on icon "Product actions" at bounding box center [116, 100] width 14 height 14
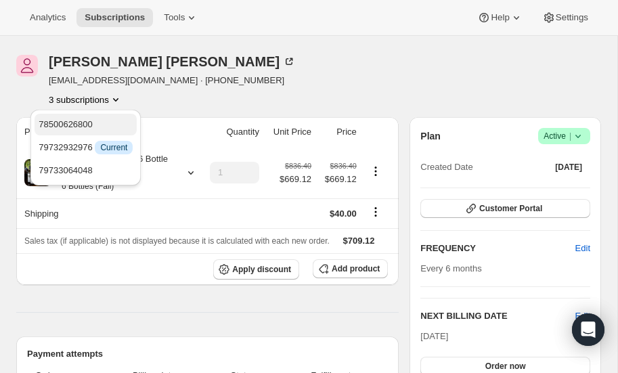
click at [88, 122] on span "78500626800" at bounding box center [66, 124] width 54 height 10
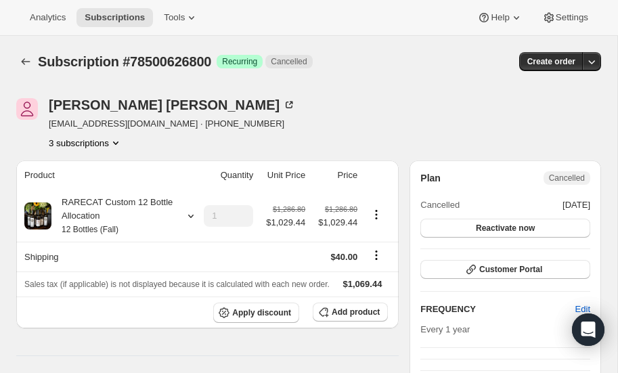
click at [116, 142] on icon "Product actions" at bounding box center [116, 143] width 14 height 14
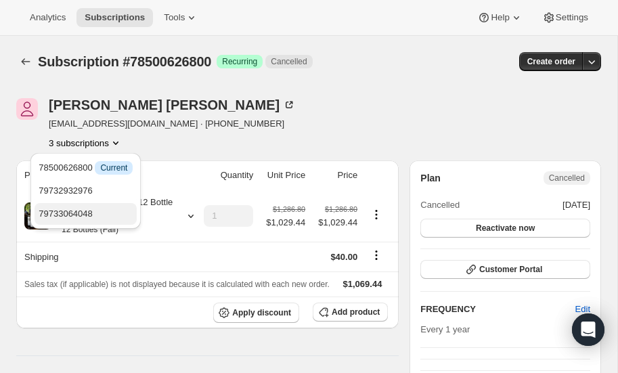
click at [89, 216] on span "79733064048" at bounding box center [66, 213] width 54 height 10
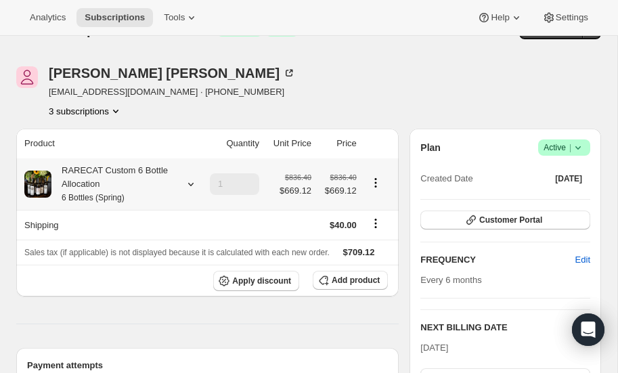
scroll to position [30, 0]
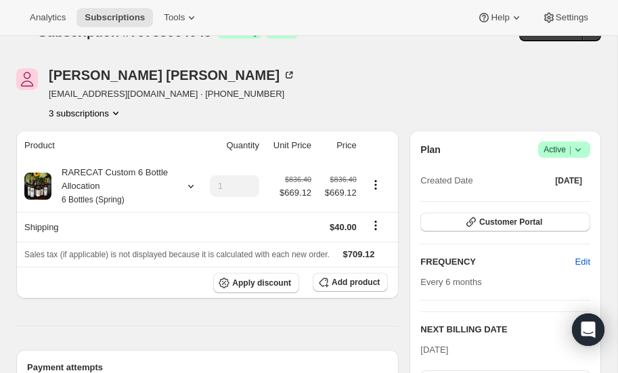
click at [114, 109] on icon "Product actions" at bounding box center [116, 113] width 14 height 14
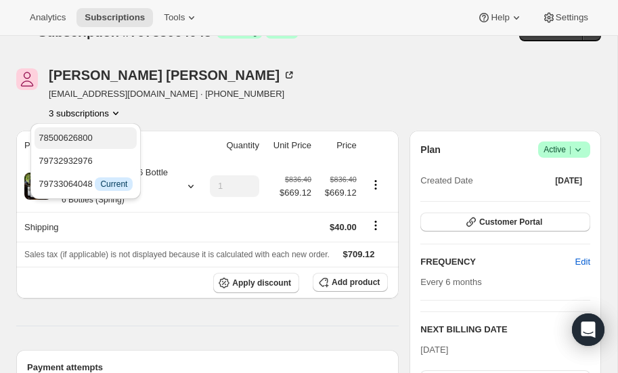
click at [91, 134] on span "78500626800" at bounding box center [66, 138] width 54 height 10
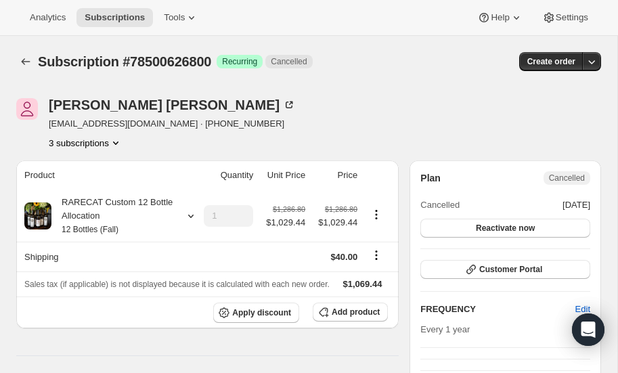
click at [117, 141] on icon "Product actions" at bounding box center [116, 143] width 14 height 14
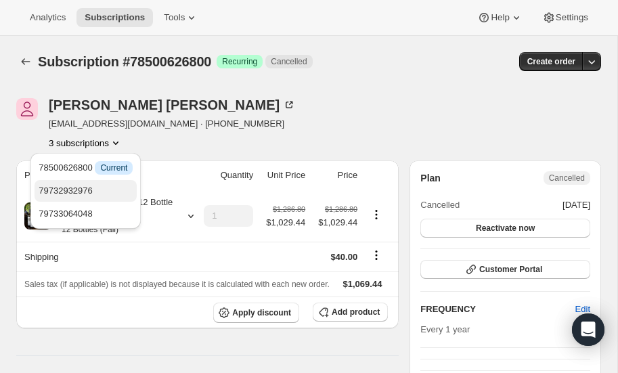
click at [100, 187] on span "79732932976" at bounding box center [86, 191] width 94 height 14
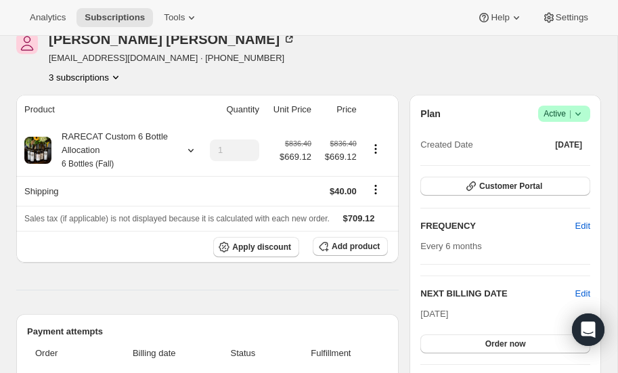
scroll to position [32, 0]
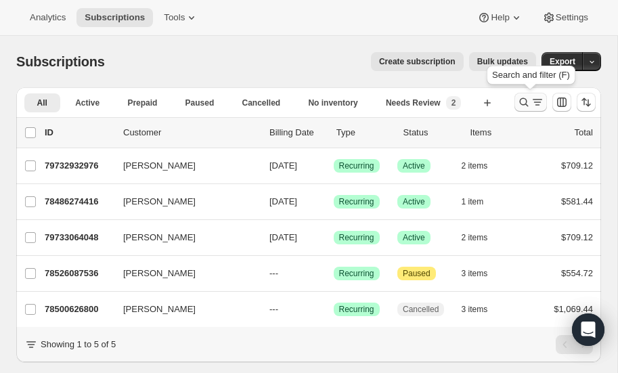
click at [524, 99] on icon "Search and filter results" at bounding box center [524, 102] width 14 height 14
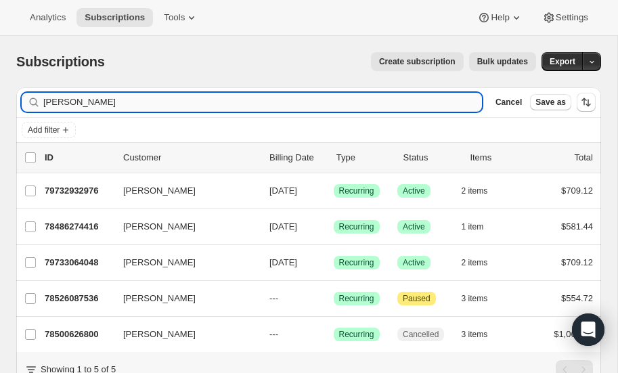
click at [109, 105] on input "[PERSON_NAME]" at bounding box center [262, 102] width 438 height 19
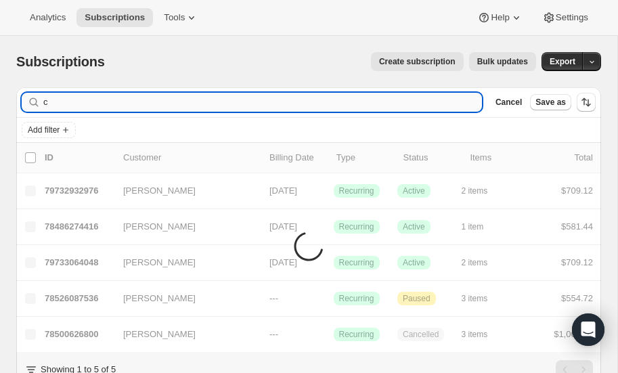
type input "c"
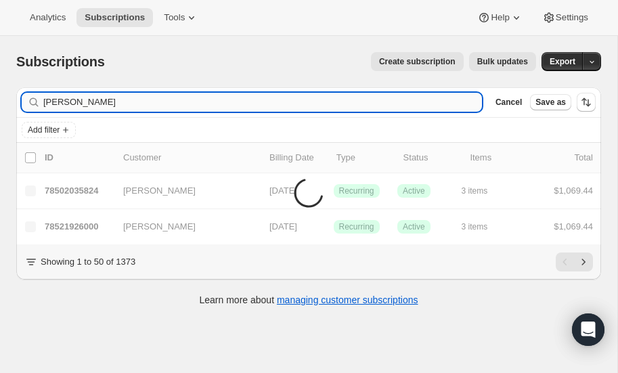
type input "[PERSON_NAME]"
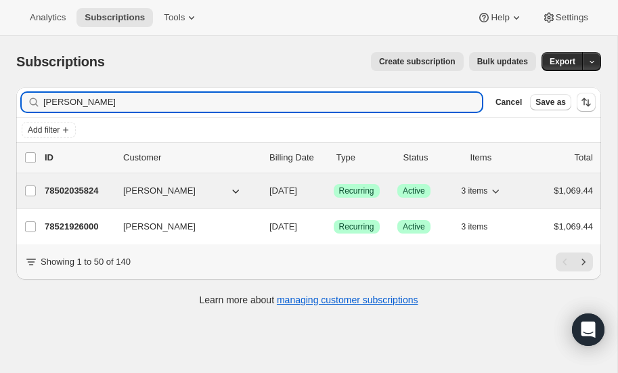
click at [87, 187] on p "78502035824" at bounding box center [79, 191] width 68 height 14
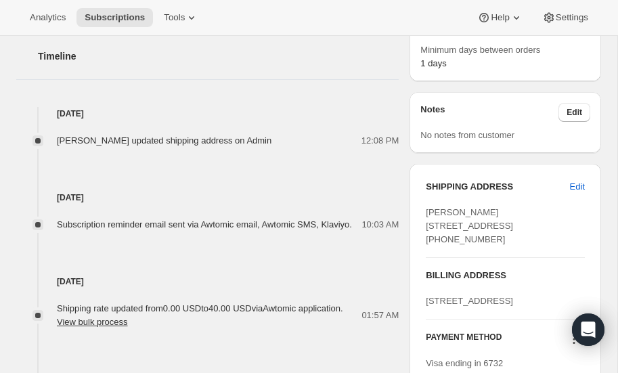
scroll to position [453, 0]
